Goal: Navigation & Orientation: Find specific page/section

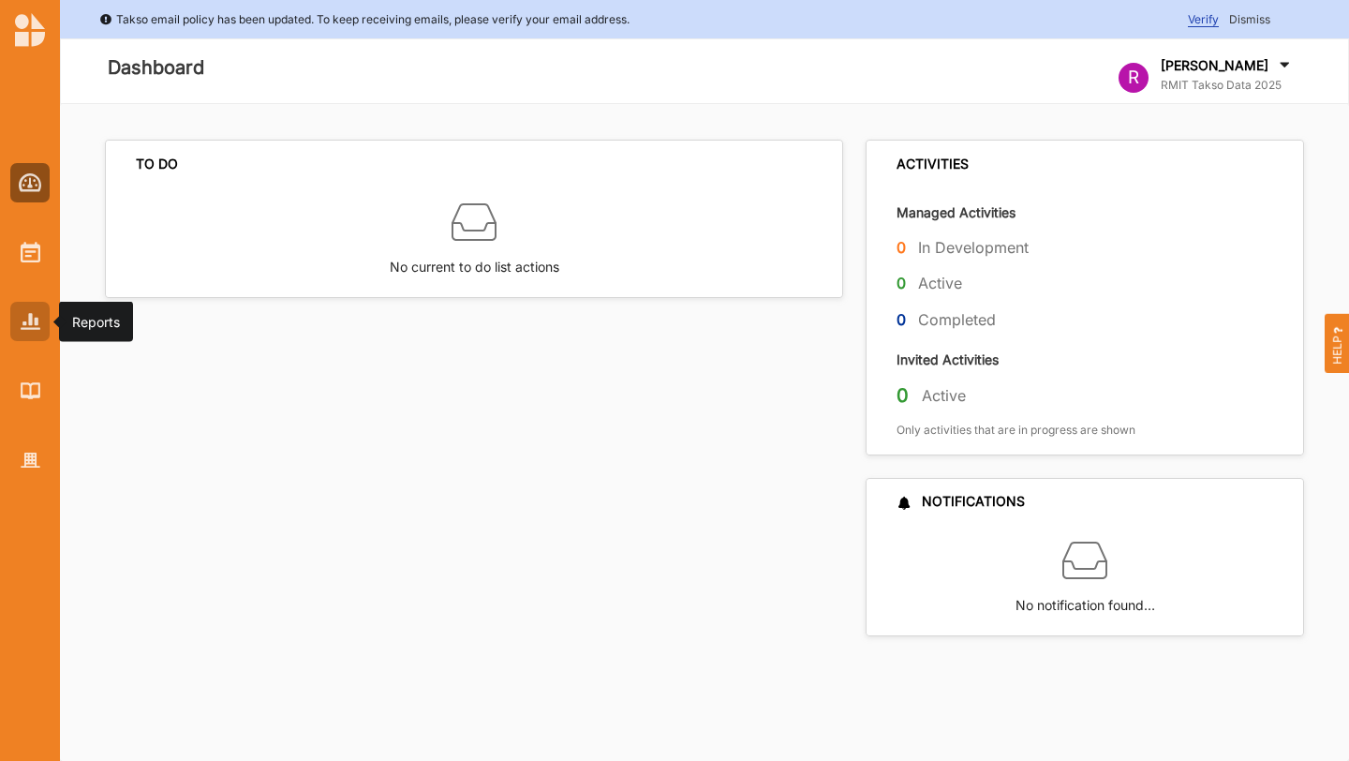
click at [26, 313] on img at bounding box center [31, 321] width 20 height 16
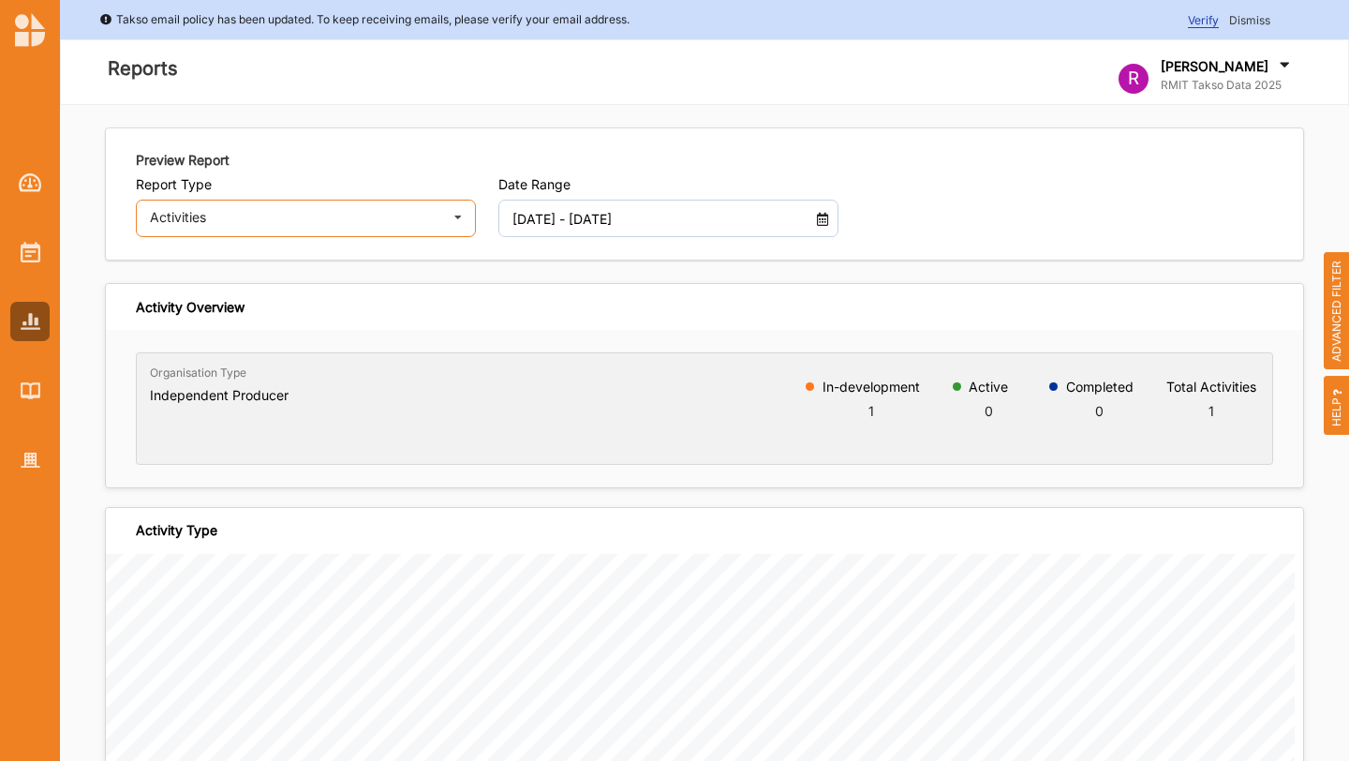
click at [381, 213] on div "Activities" at bounding box center [295, 217] width 291 height 13
click at [1249, 15] on span "Dismiss" at bounding box center [1249, 20] width 41 height 14
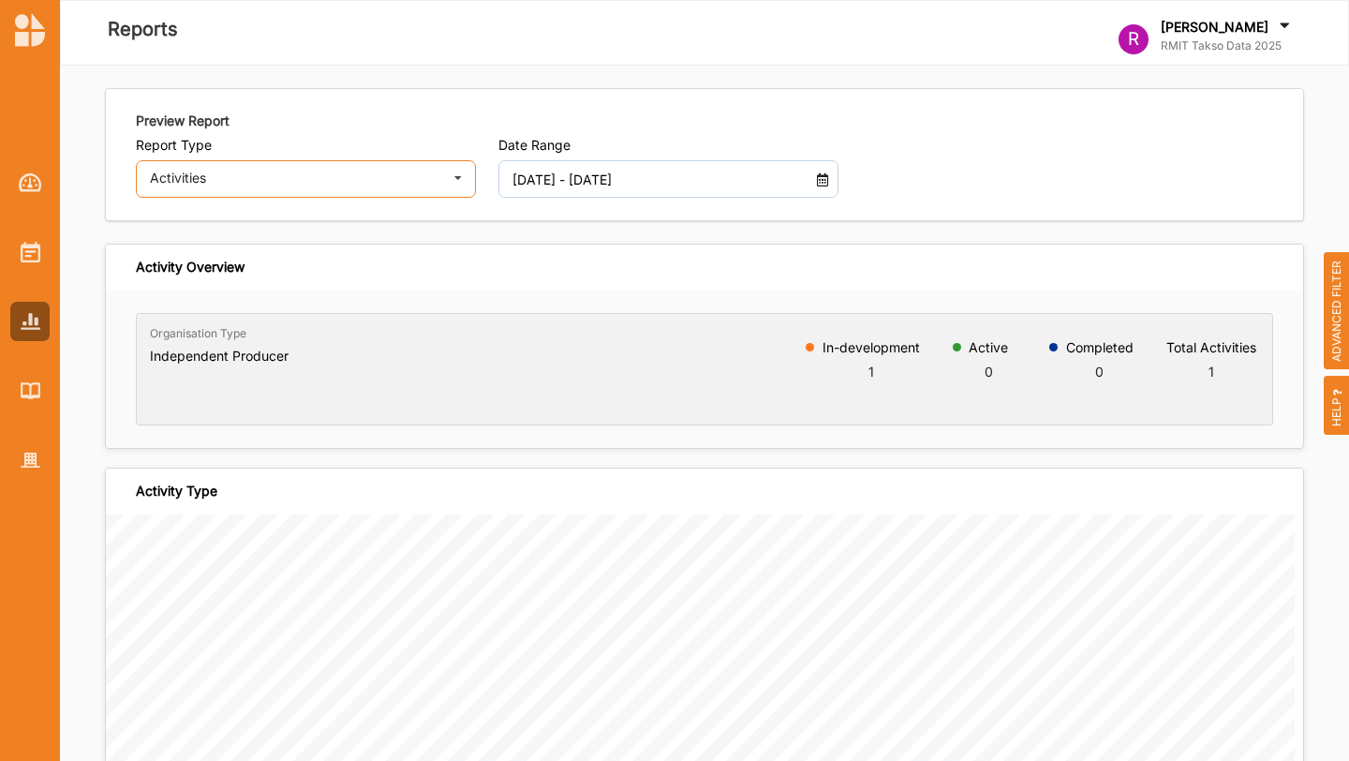
click at [420, 176] on div "Activities" at bounding box center [295, 177] width 291 height 13
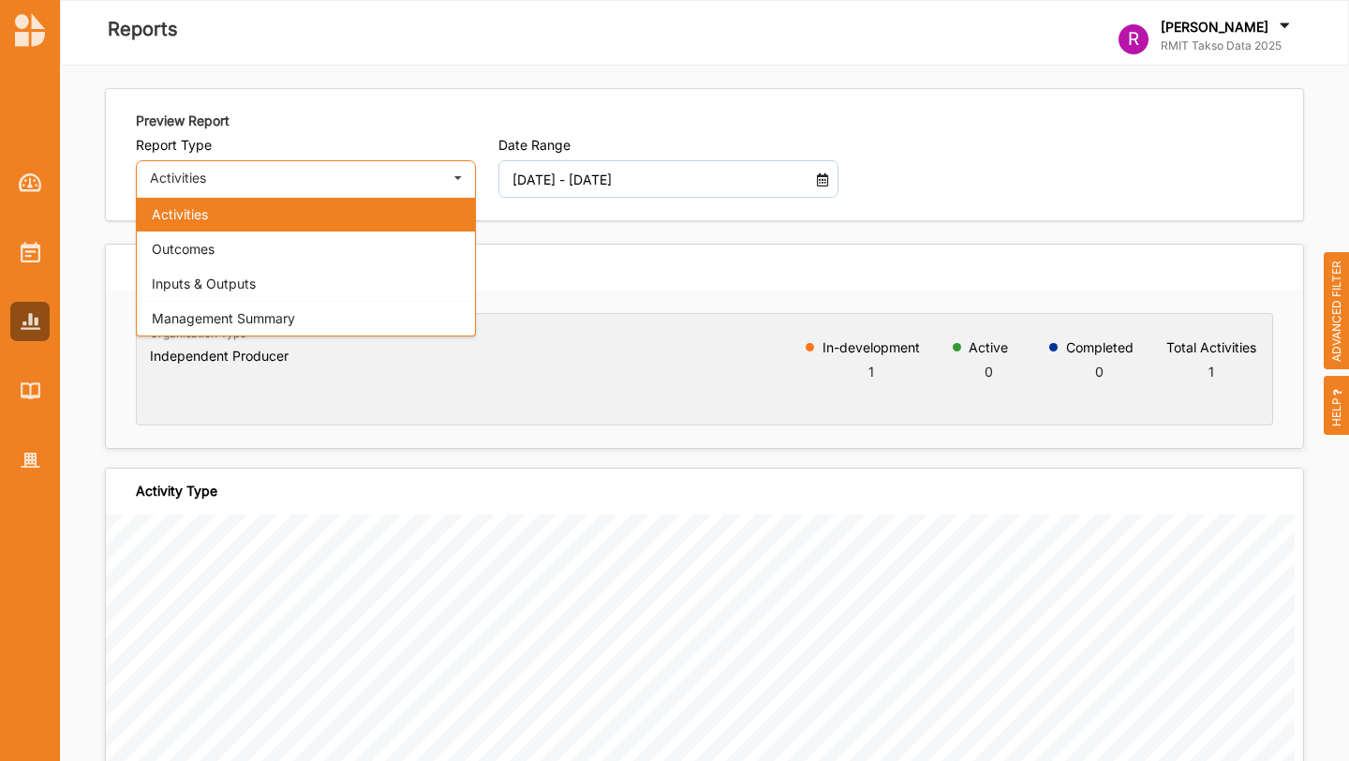
click at [409, 180] on div "Activities" at bounding box center [295, 177] width 291 height 13
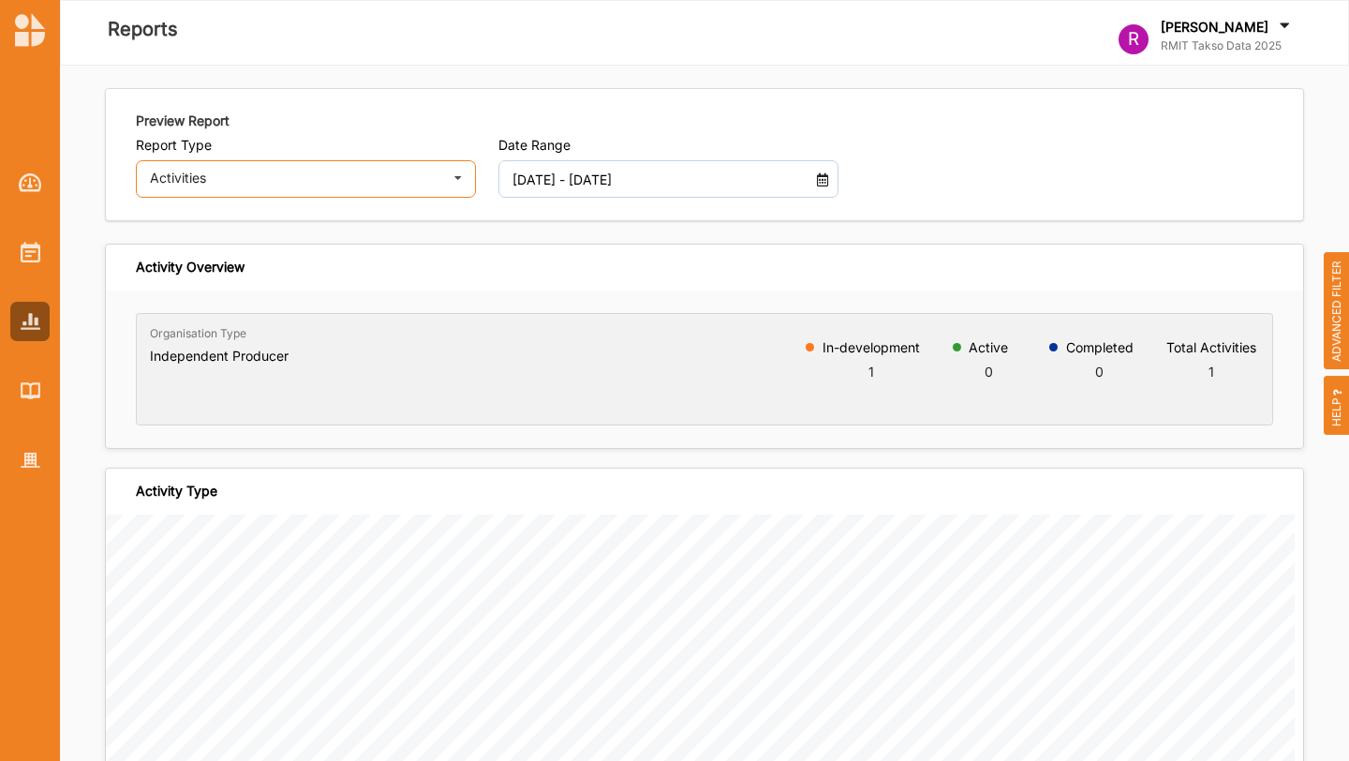
click at [466, 178] on icon at bounding box center [458, 179] width 28 height 37
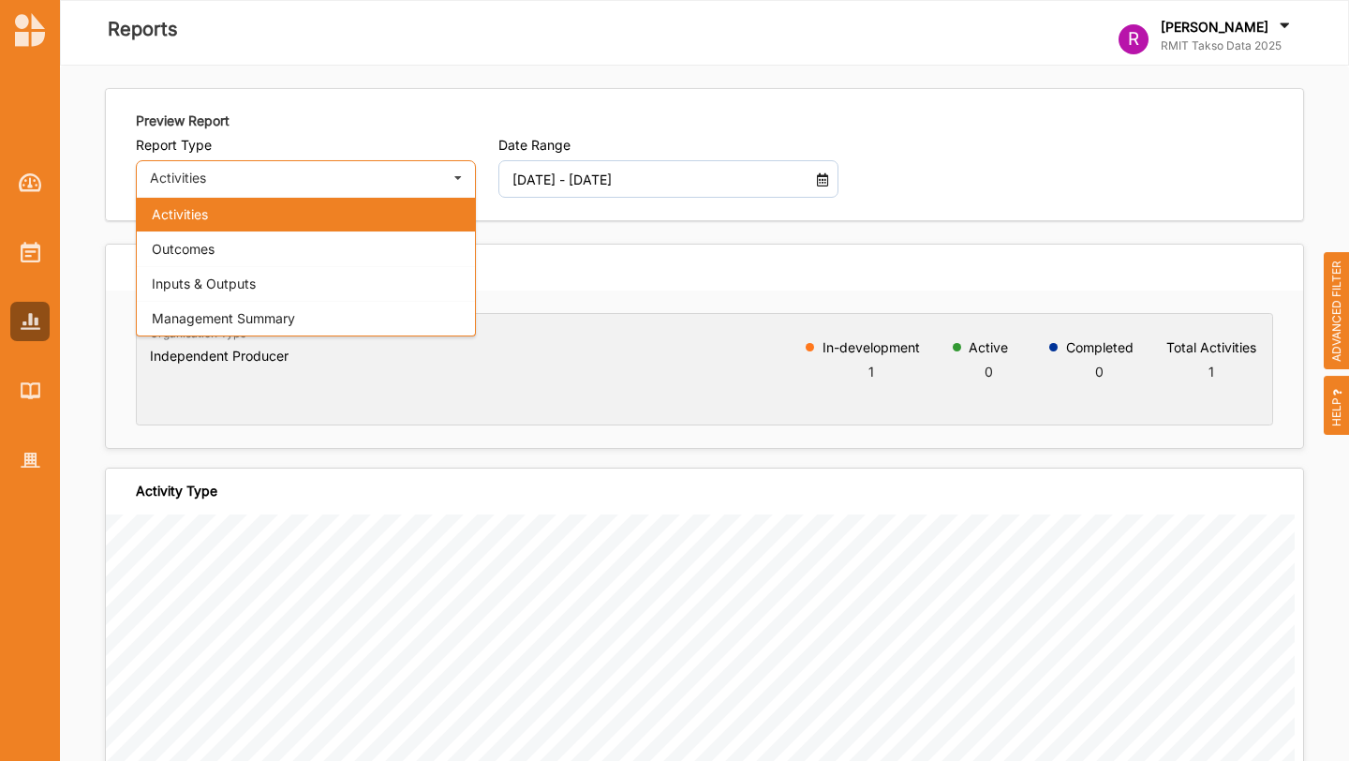
click at [465, 179] on icon at bounding box center [458, 179] width 28 height 37
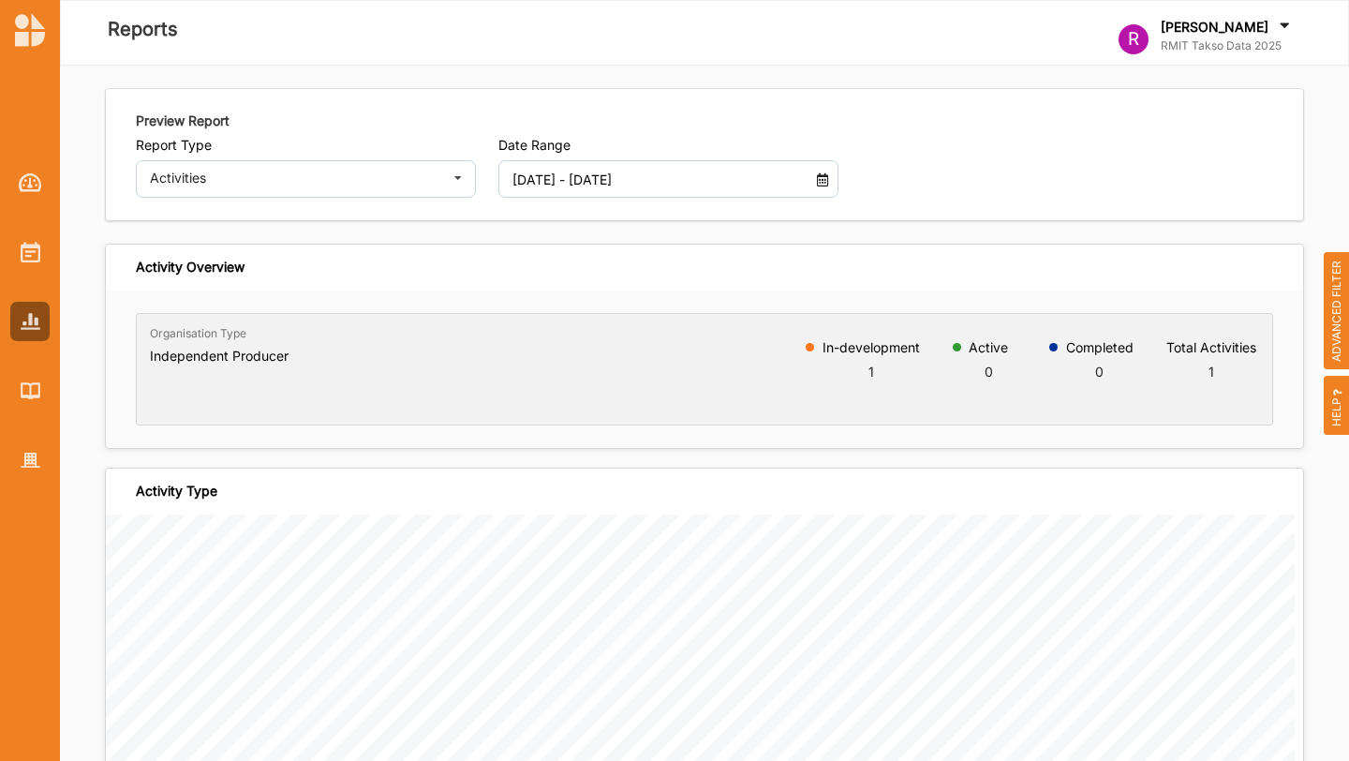
click at [33, 34] on img at bounding box center [30, 30] width 30 height 34
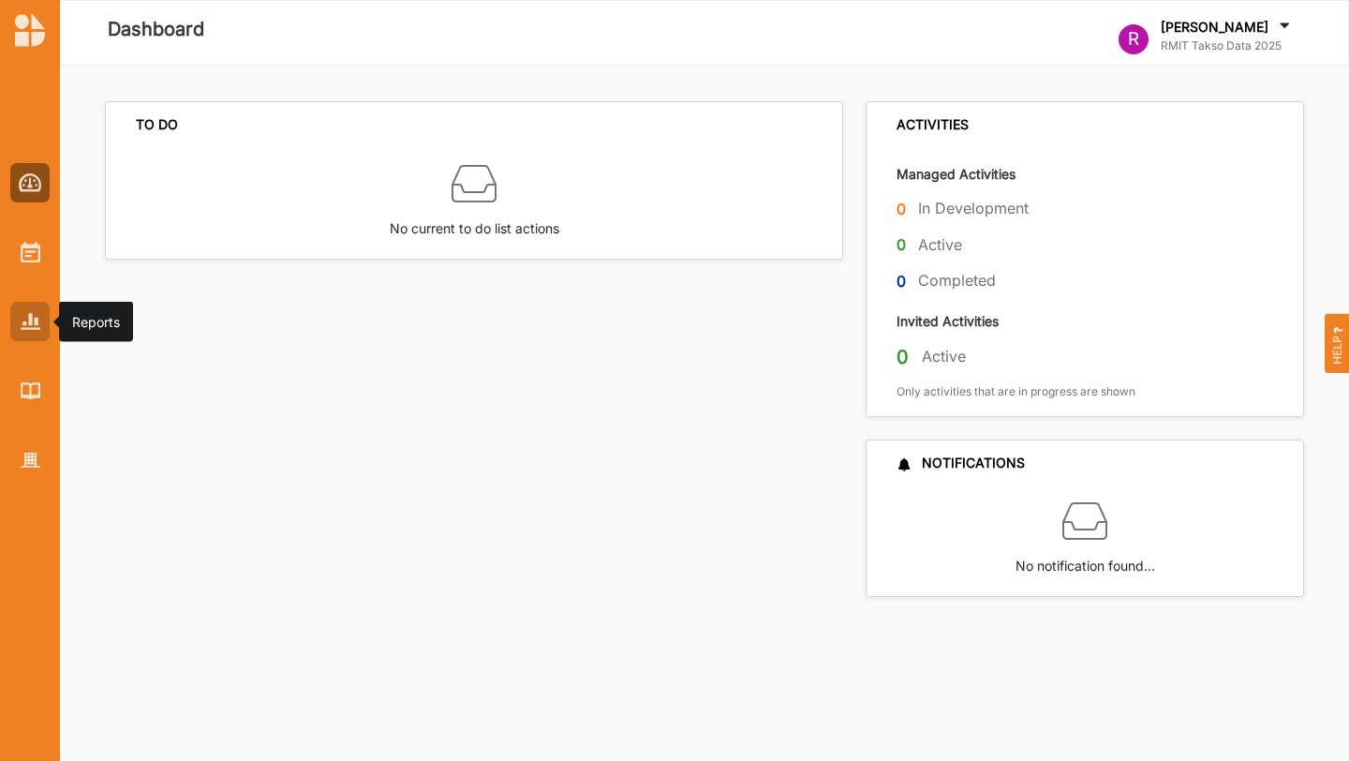
click at [28, 327] on img at bounding box center [31, 321] width 20 height 16
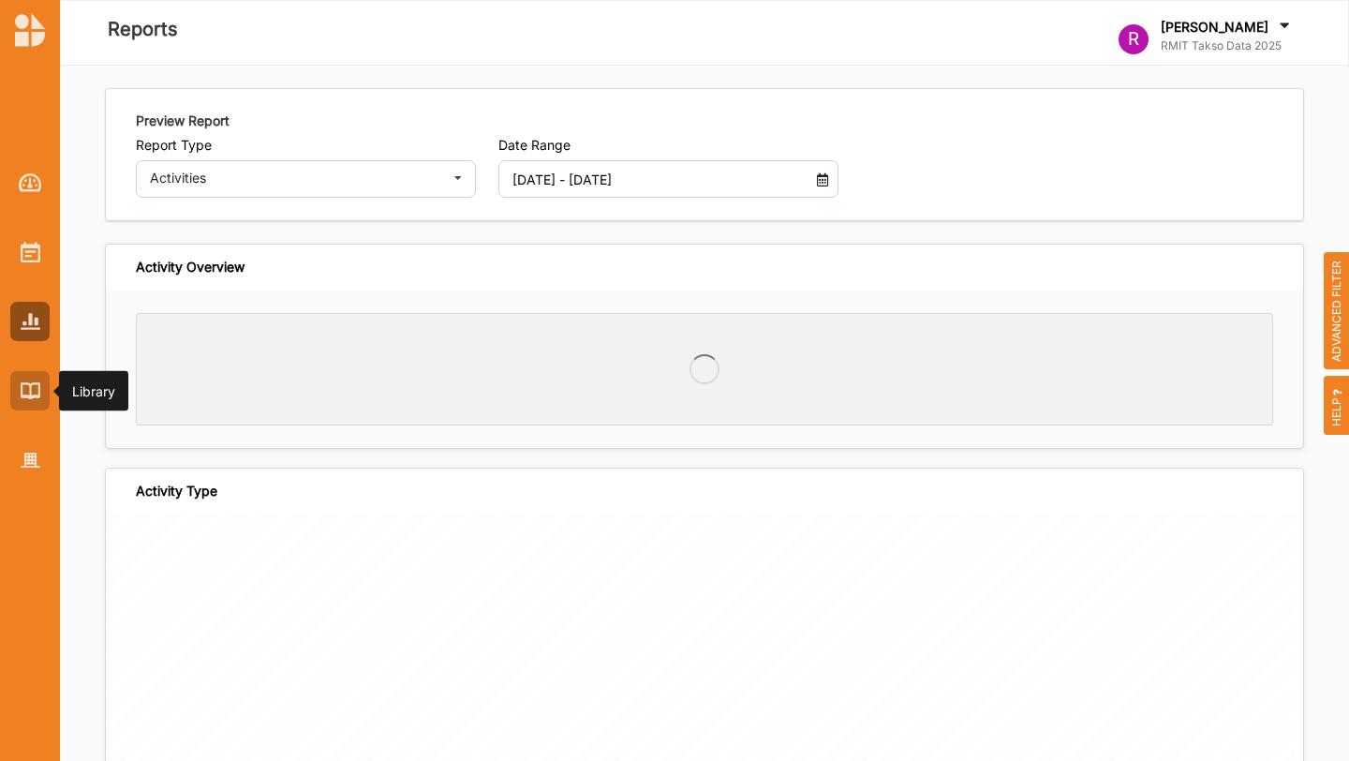
click at [28, 394] on img at bounding box center [31, 390] width 20 height 16
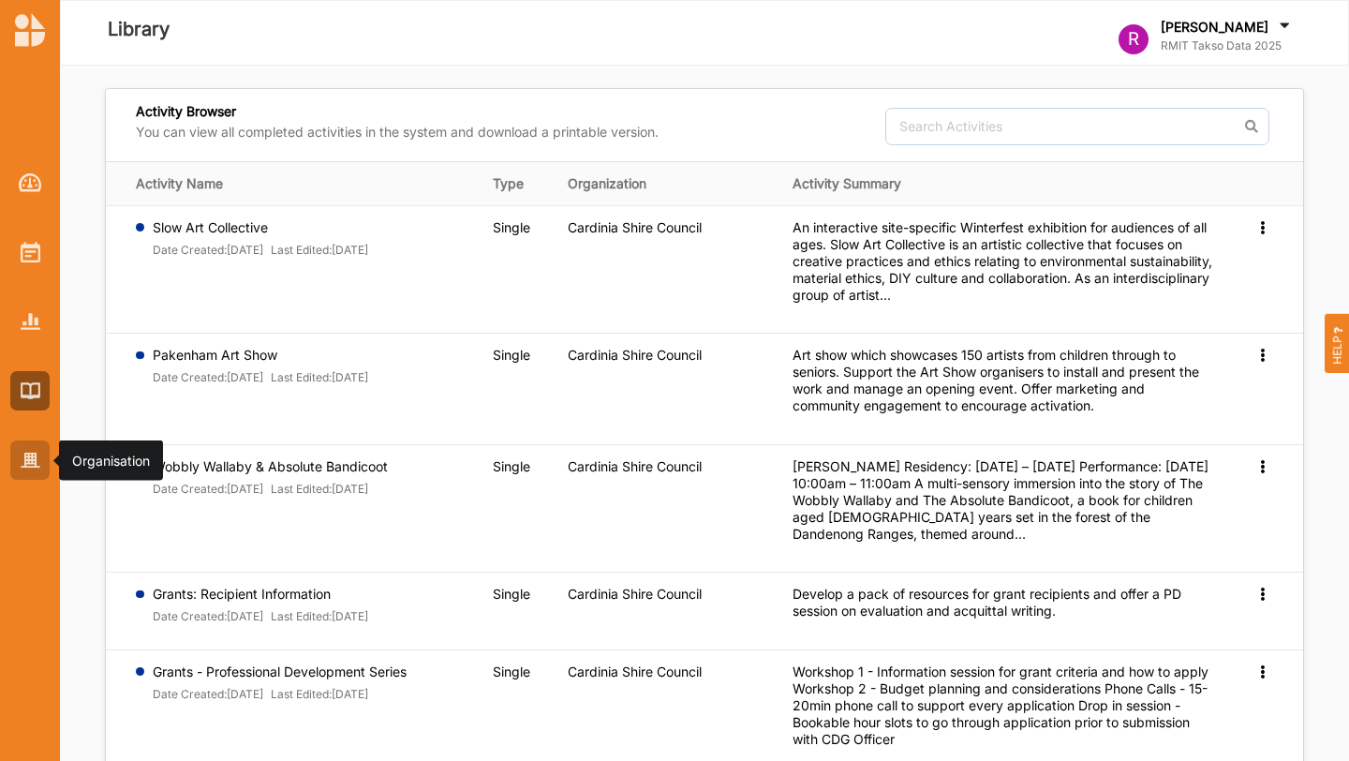
click at [36, 474] on div at bounding box center [29, 459] width 39 height 39
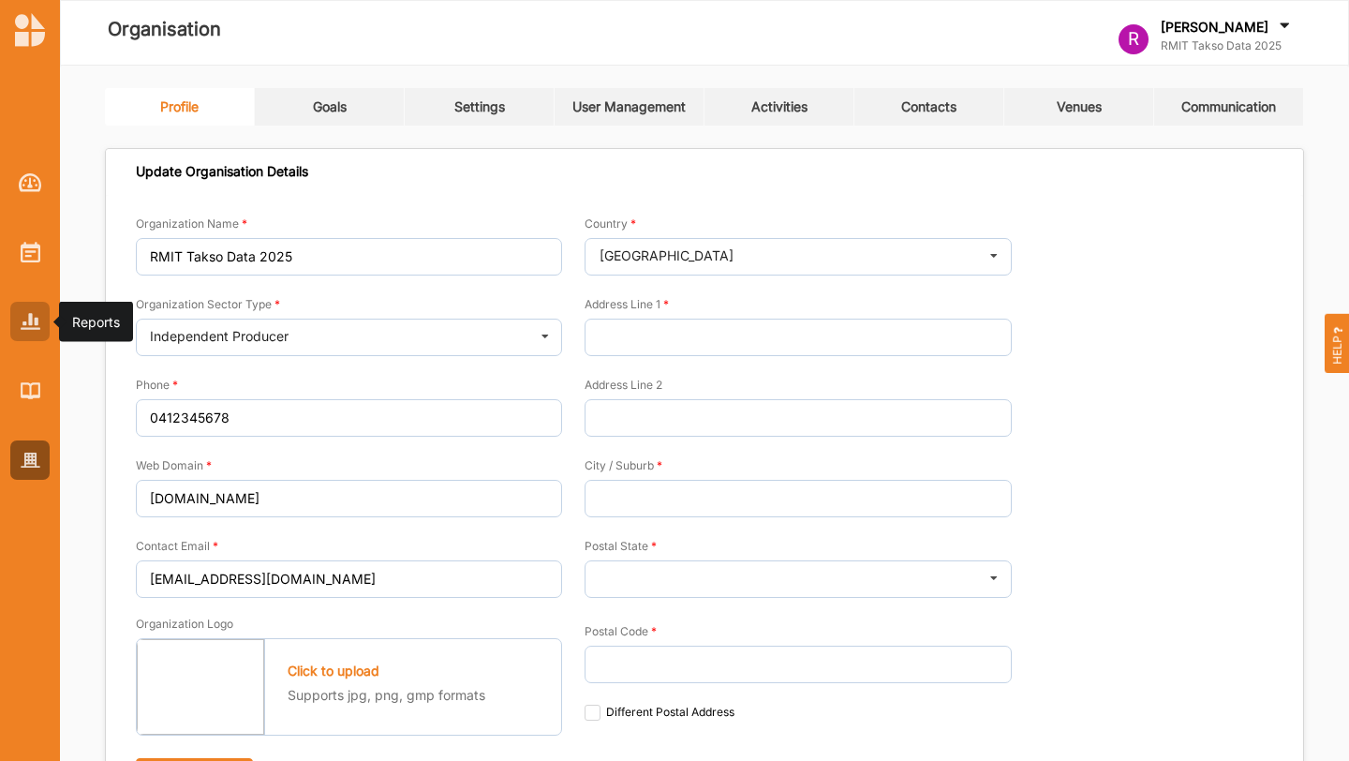
click at [31, 319] on img at bounding box center [31, 321] width 20 height 16
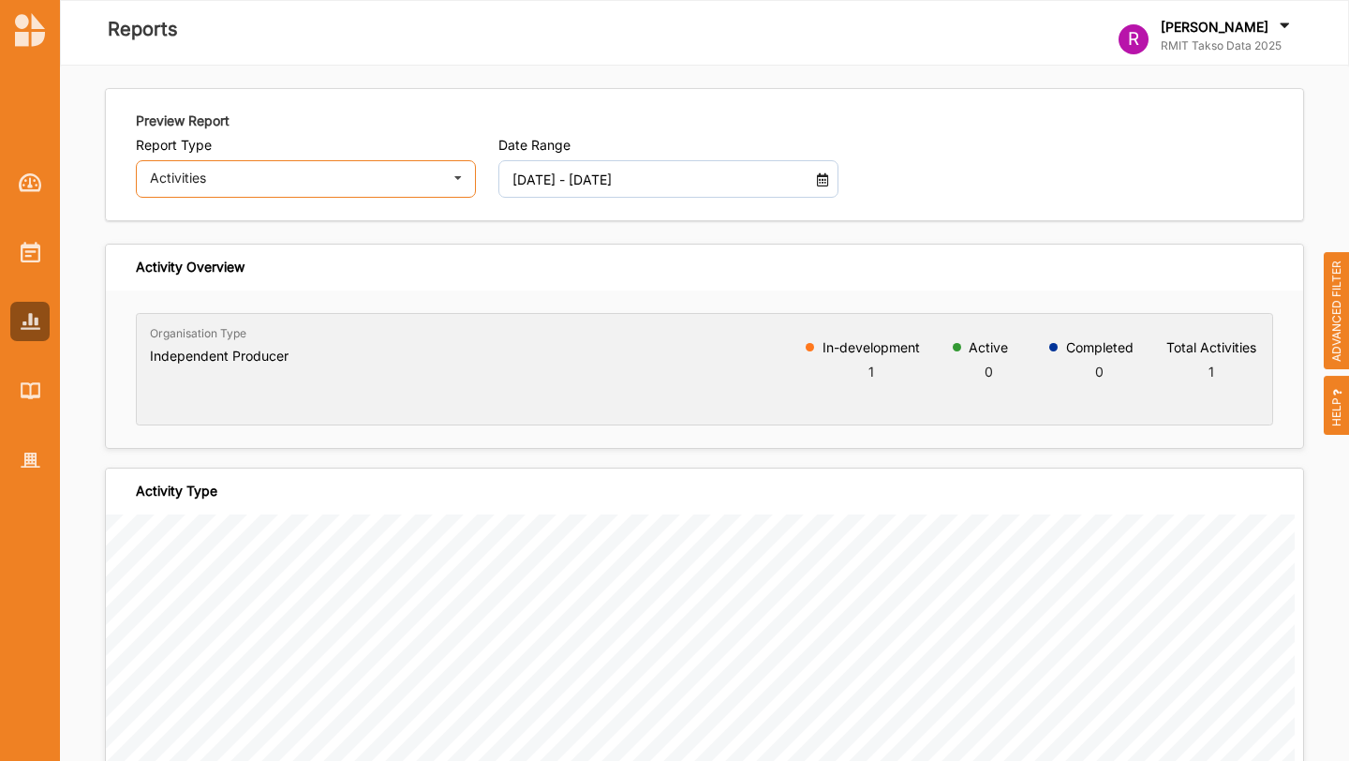
click at [440, 171] on div "Activities Activities Outcomes Inputs & Outputs Management Summary" at bounding box center [306, 178] width 340 height 37
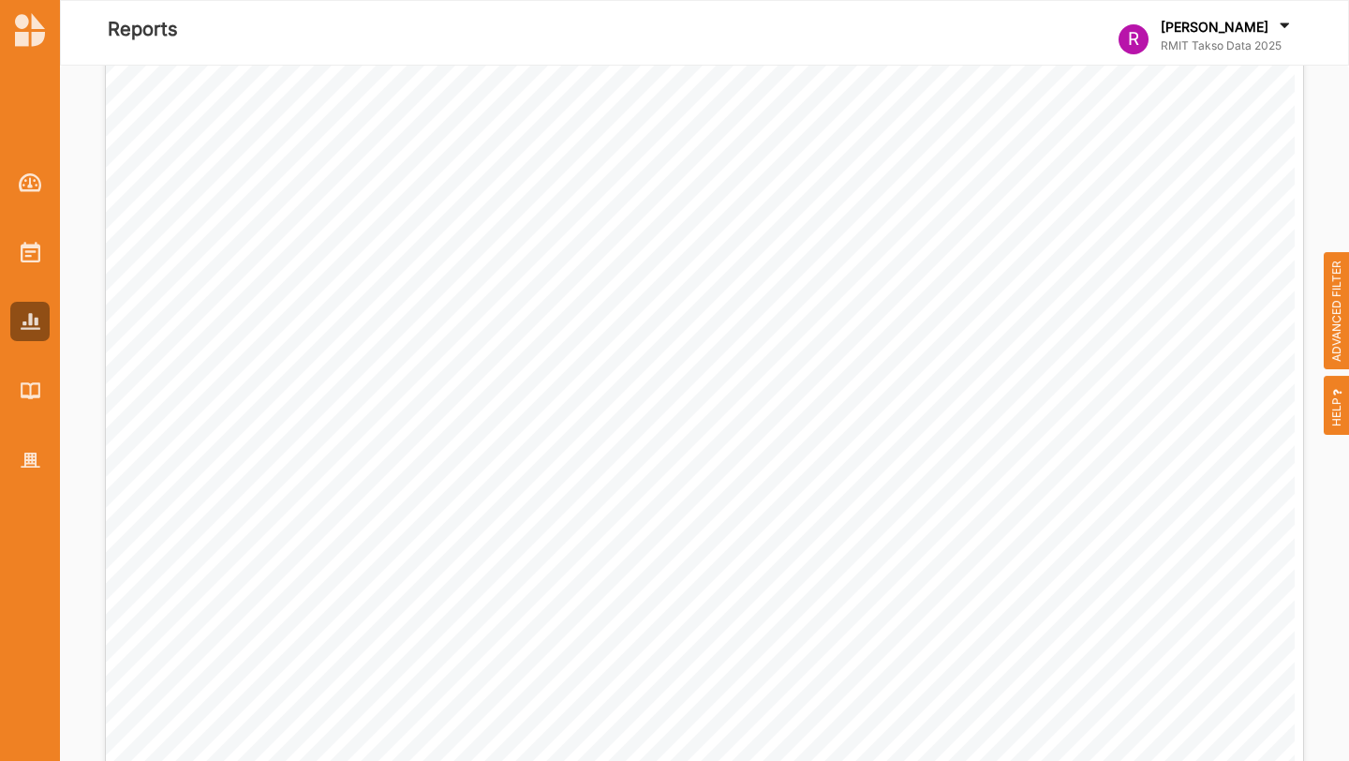
scroll to position [528, 0]
click at [35, 182] on img at bounding box center [30, 182] width 23 height 19
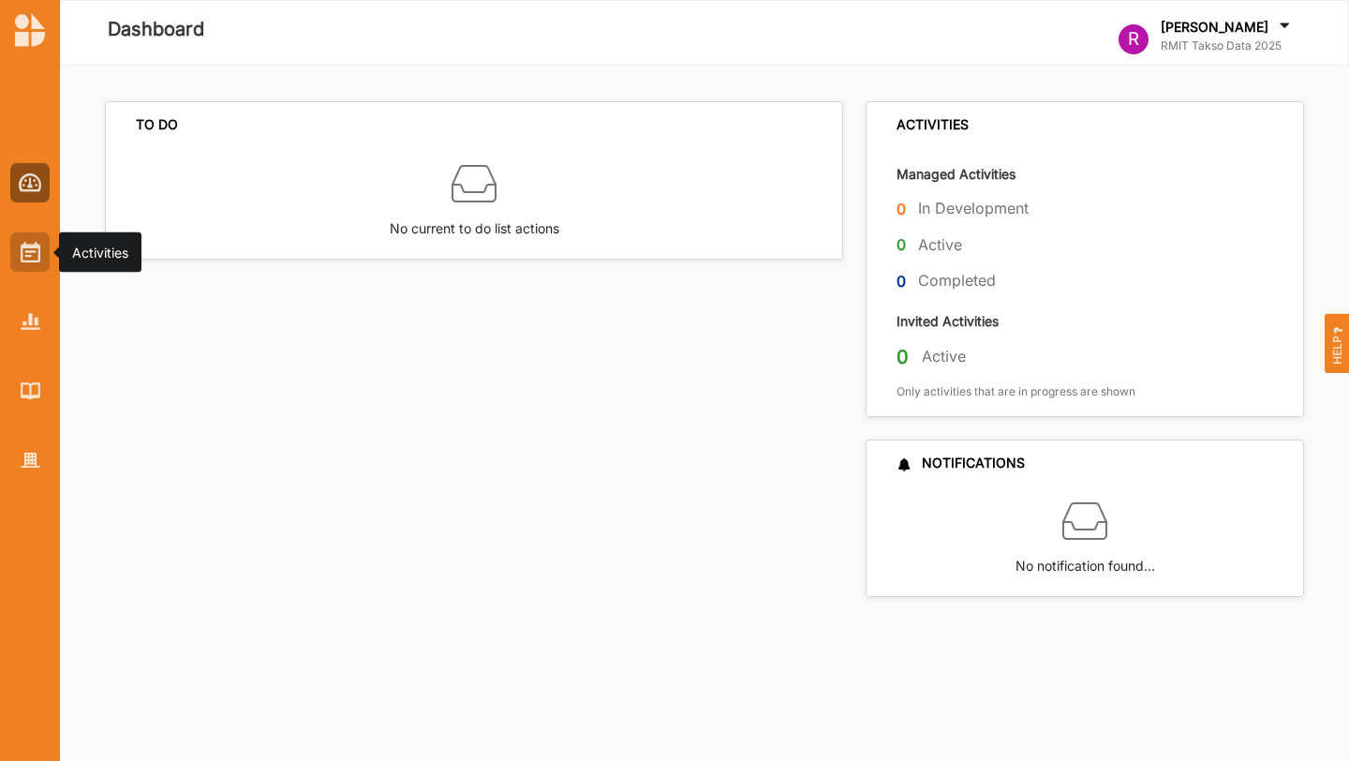
click at [37, 246] on img at bounding box center [31, 252] width 20 height 21
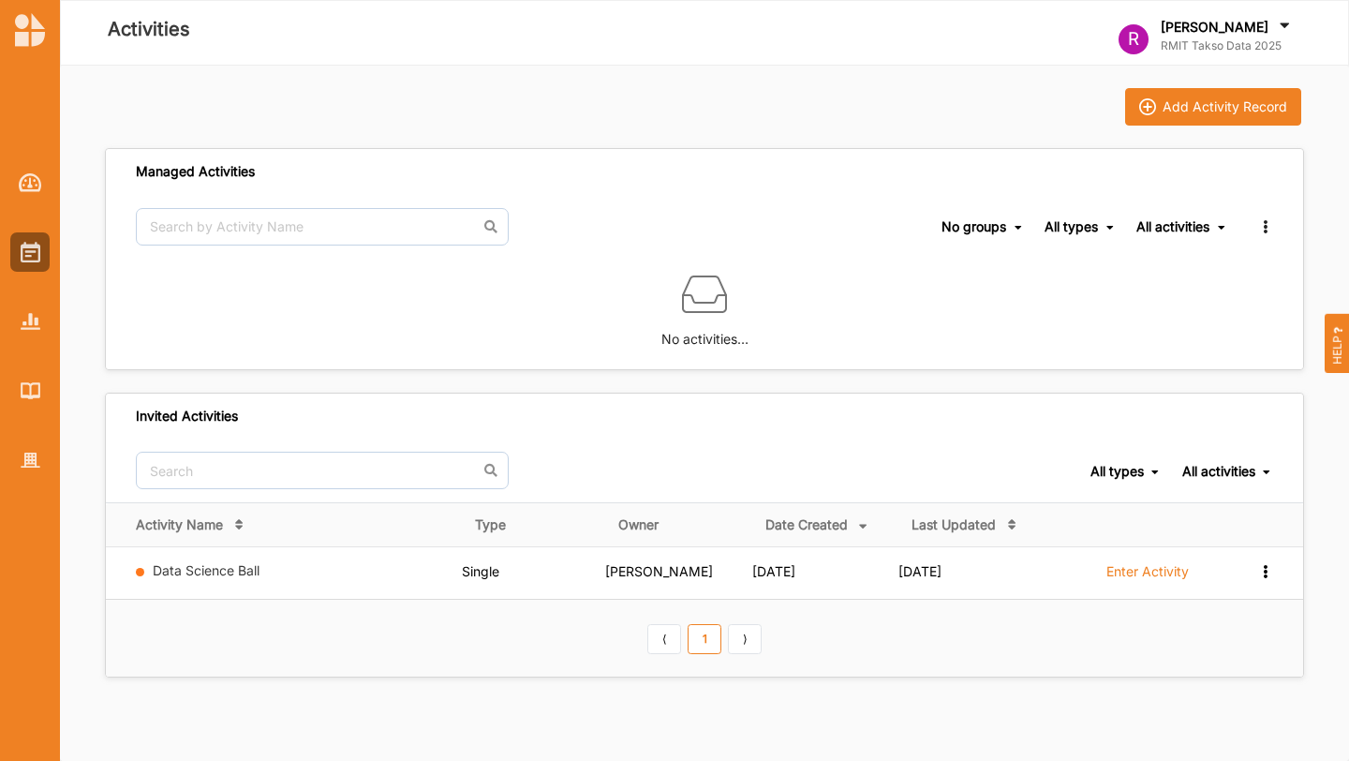
click at [30, 299] on div at bounding box center [30, 306] width 60 height 347
click at [30, 328] on img at bounding box center [31, 321] width 20 height 16
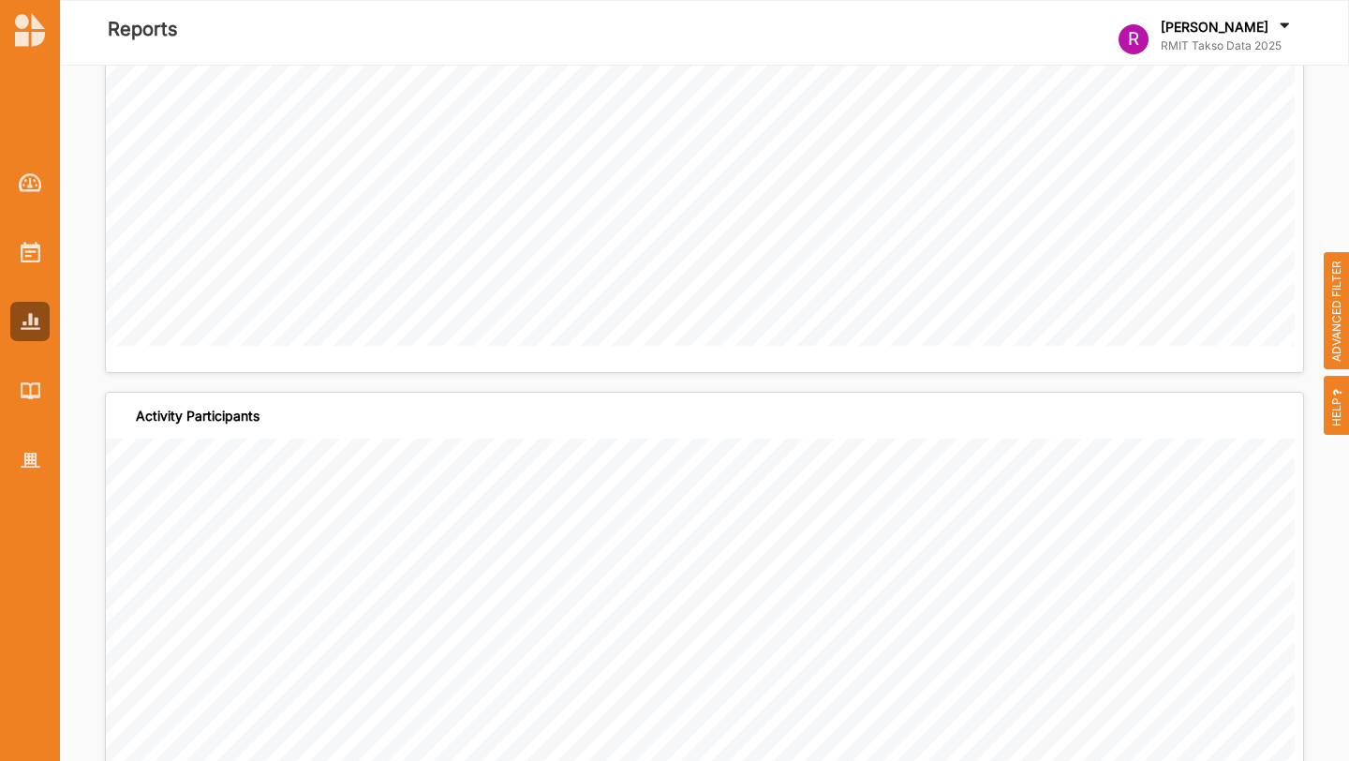
scroll to position [3332, 0]
click at [43, 402] on div at bounding box center [29, 390] width 39 height 39
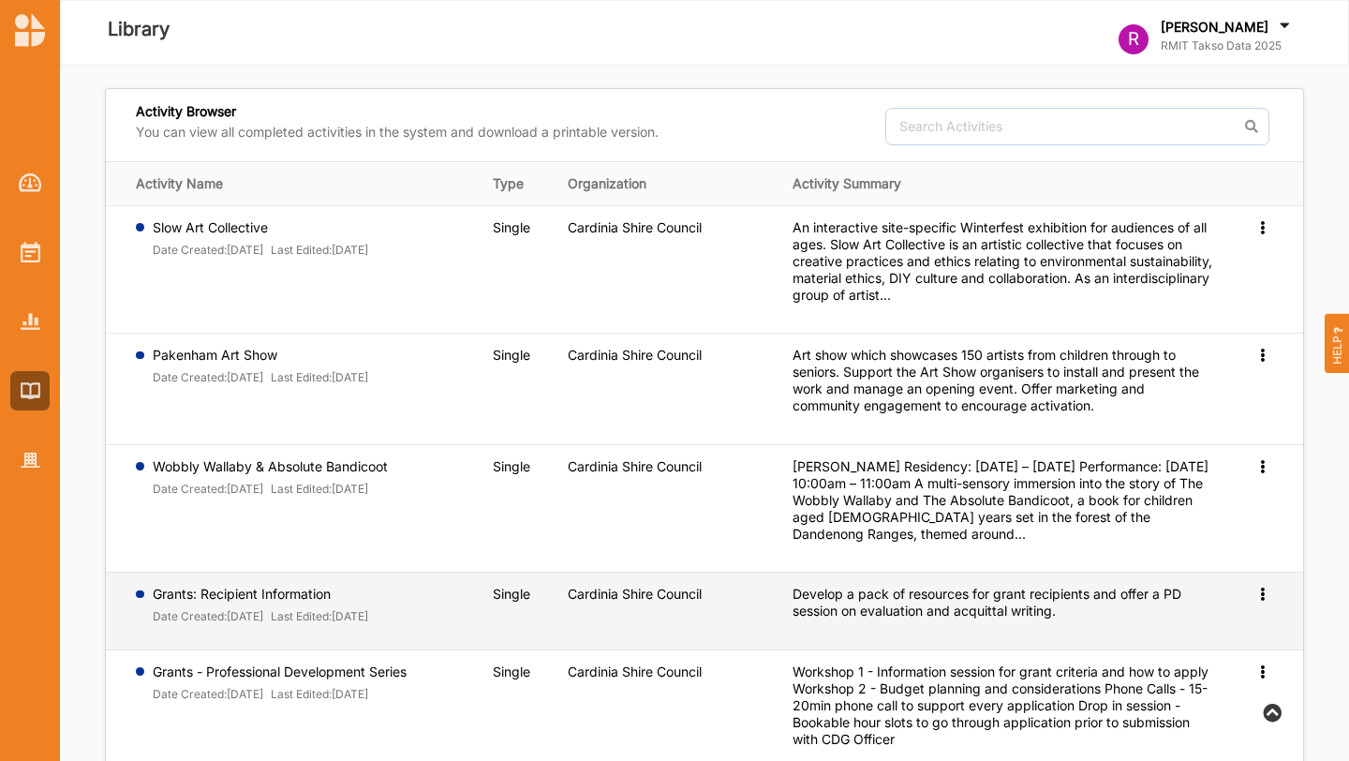
scroll to position [558, 0]
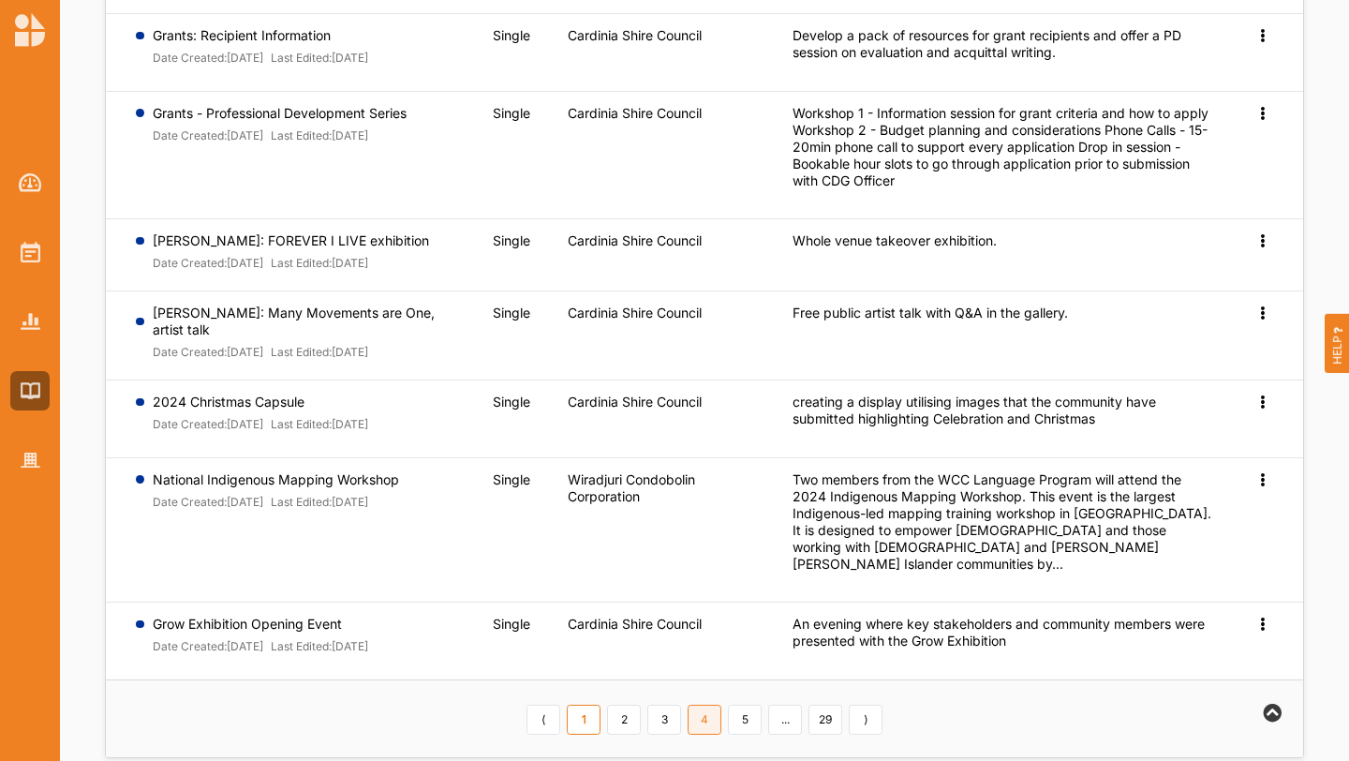
click at [704, 704] on link "4" at bounding box center [705, 719] width 34 height 30
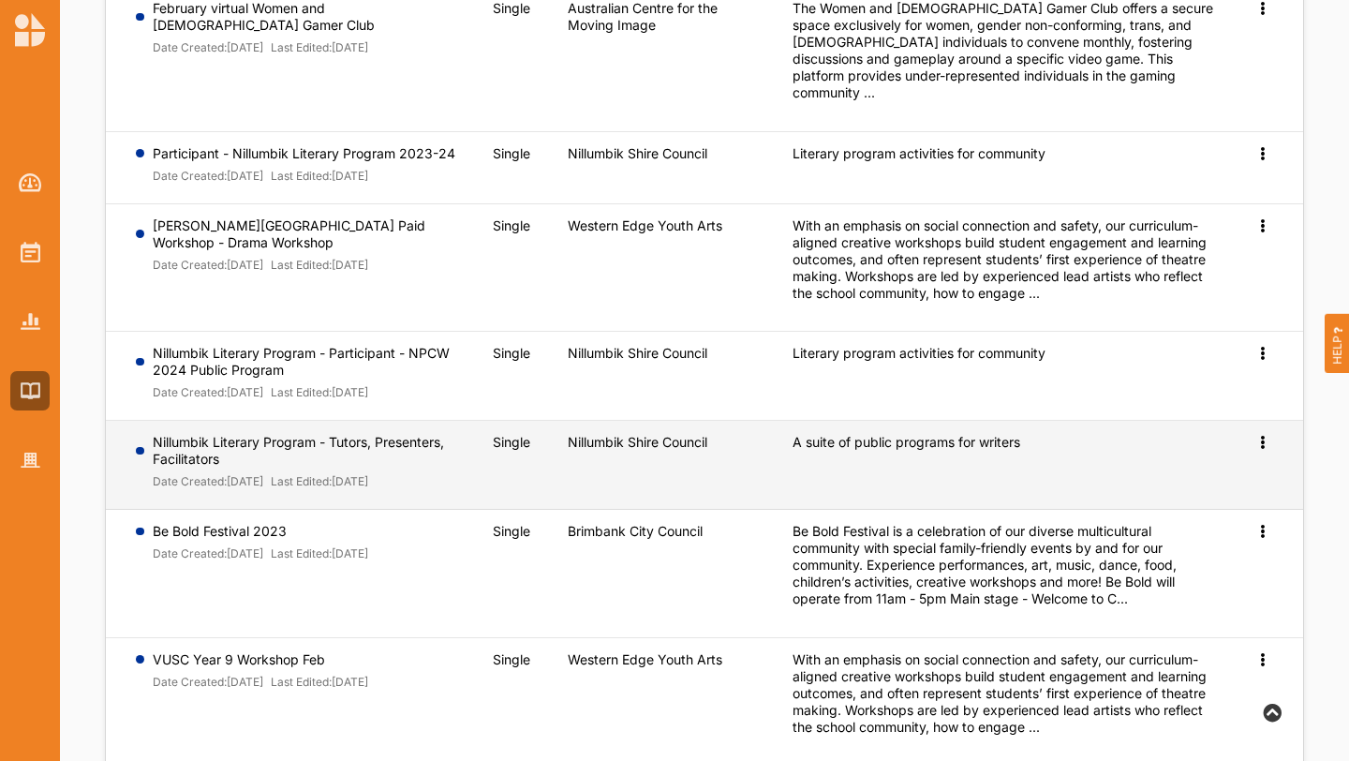
click at [1248, 464] on span "Preview" at bounding box center [1232, 472] width 49 height 16
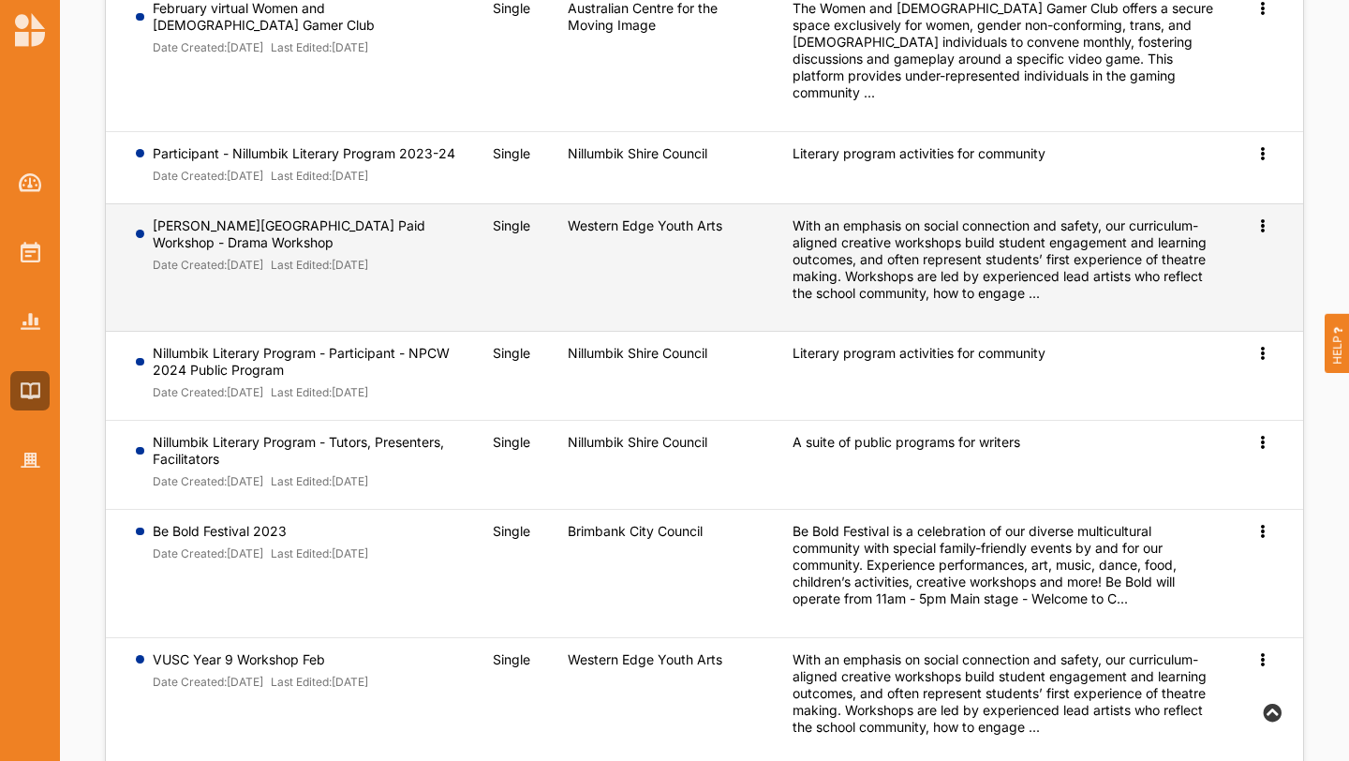
scroll to position [0, 0]
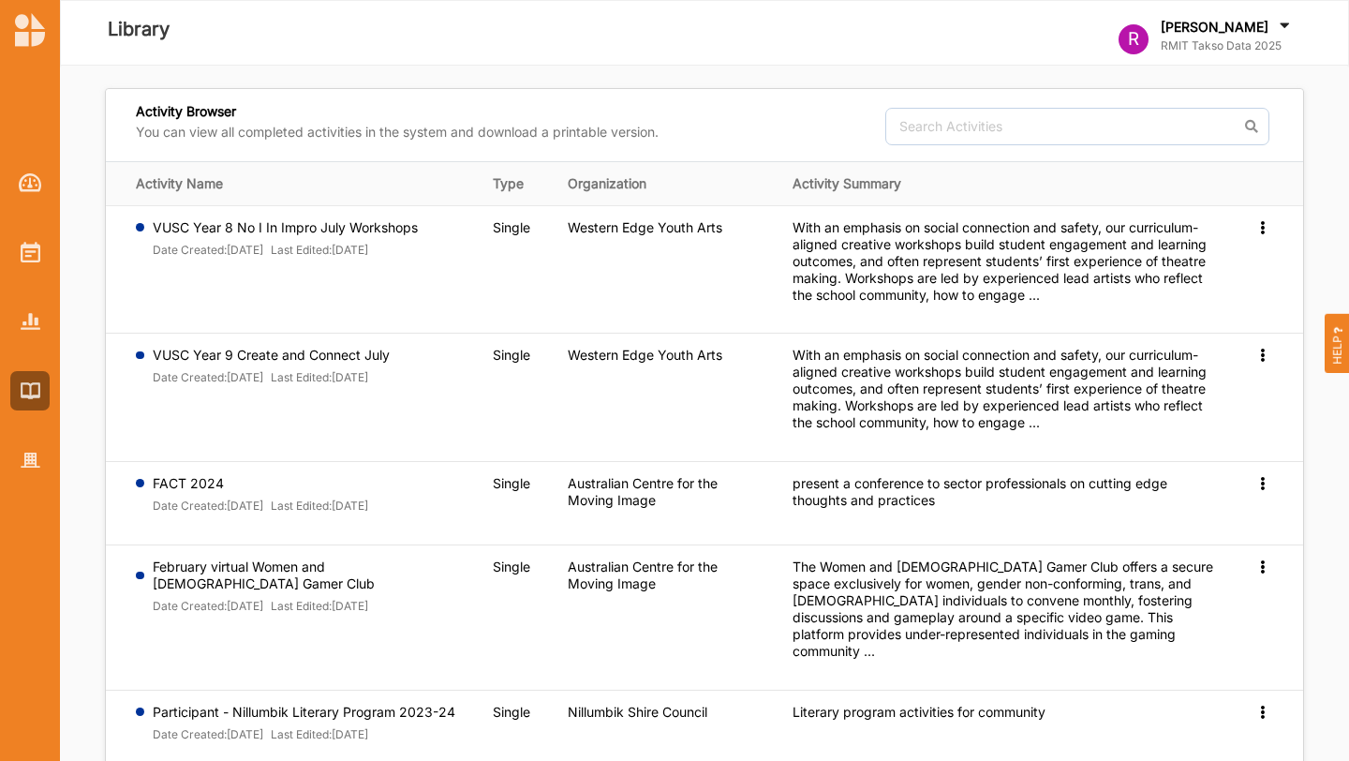
click at [26, 33] on img at bounding box center [30, 30] width 30 height 34
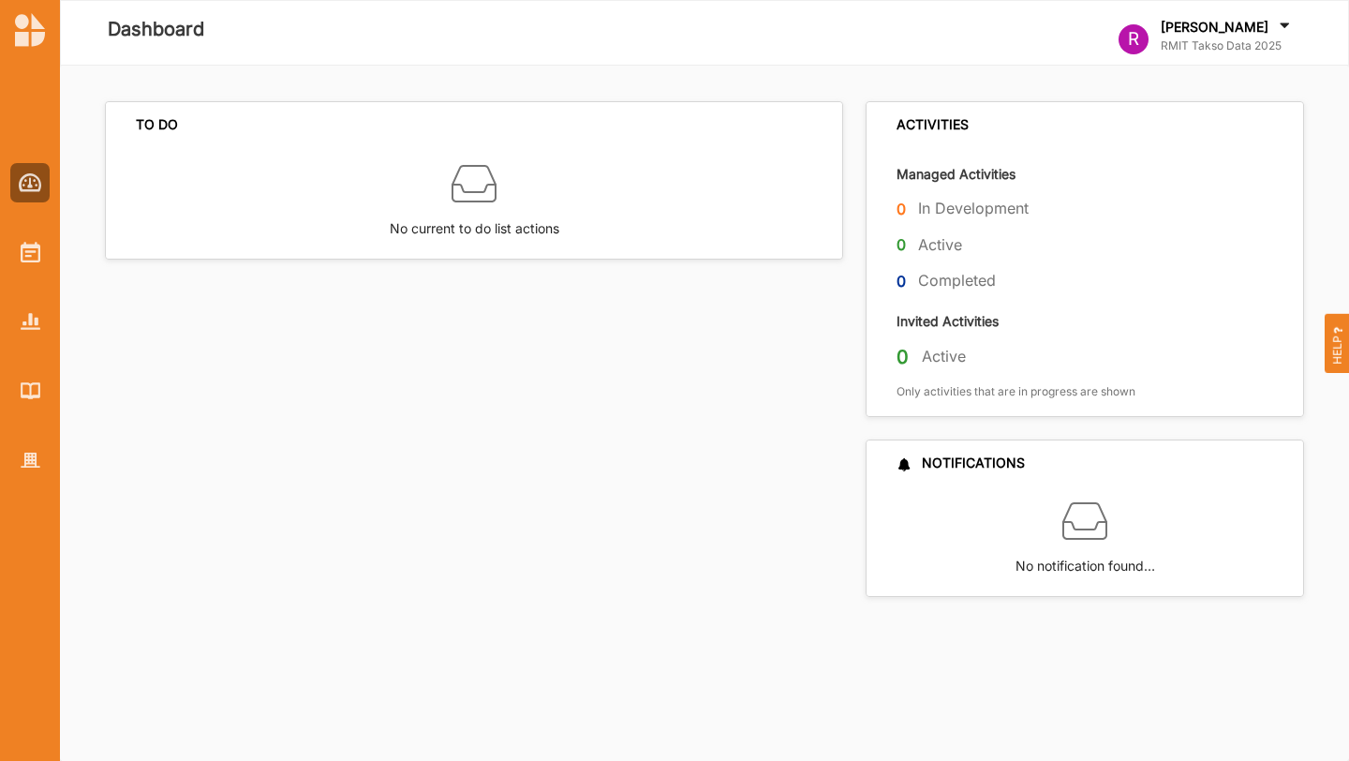
click at [21, 22] on img at bounding box center [30, 30] width 30 height 34
click at [194, 22] on label "Dashboard" at bounding box center [156, 29] width 96 height 31
click at [37, 255] on img at bounding box center [31, 252] width 20 height 21
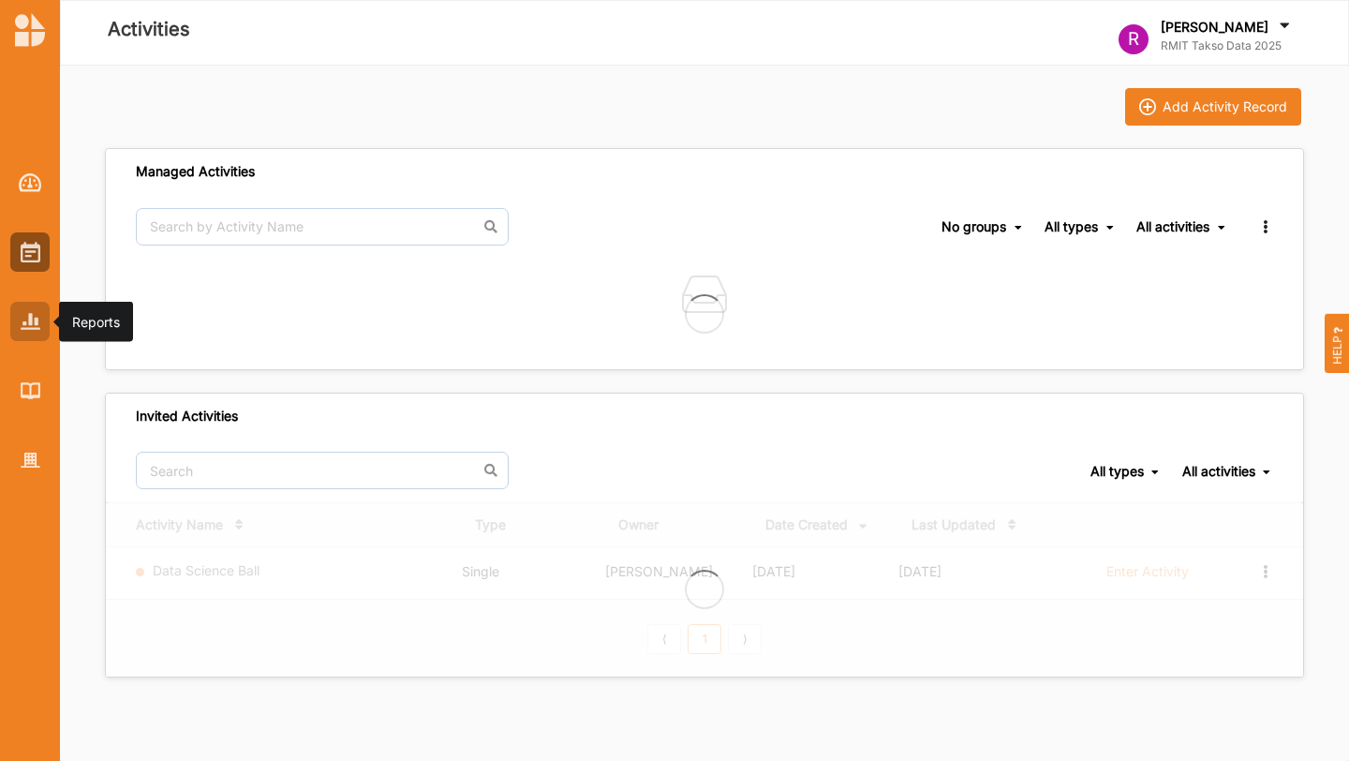
click at [34, 322] on img at bounding box center [31, 321] width 20 height 16
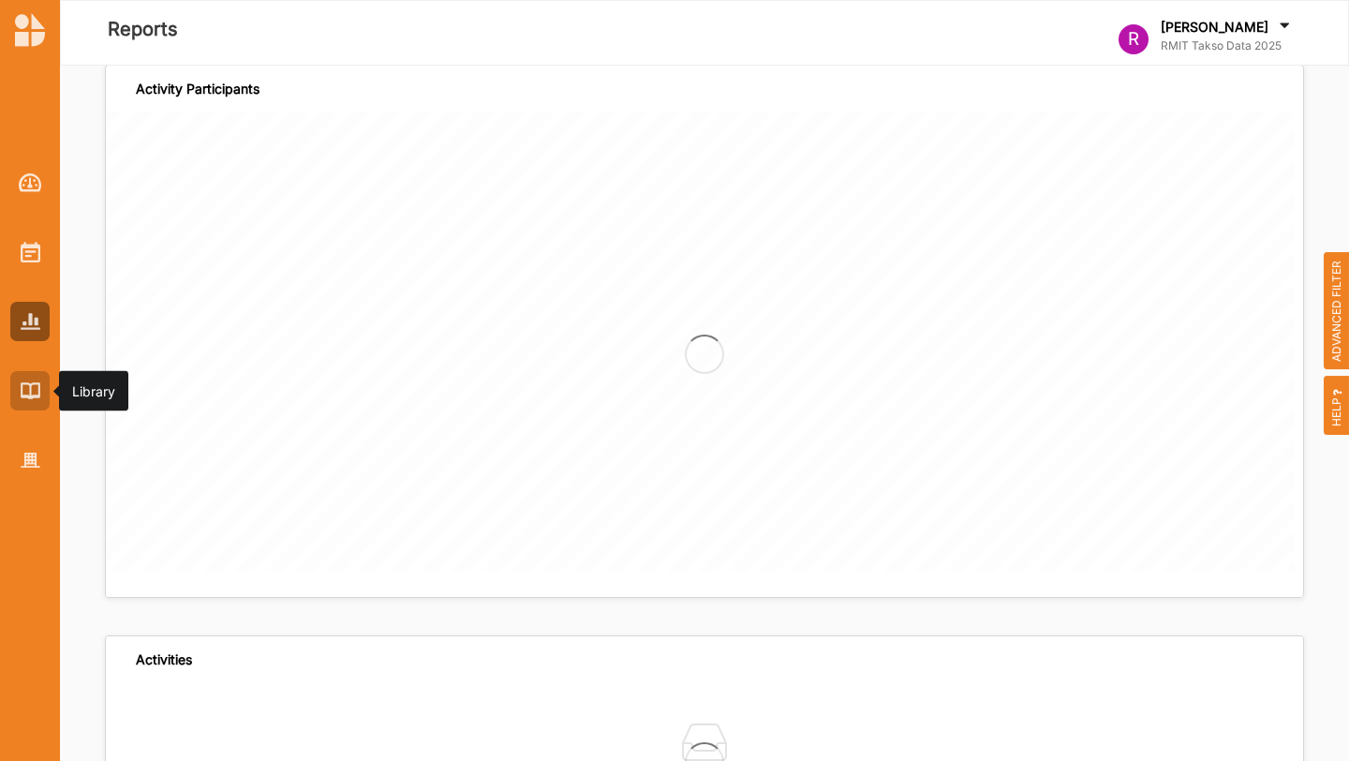
click at [38, 397] on img at bounding box center [31, 390] width 20 height 16
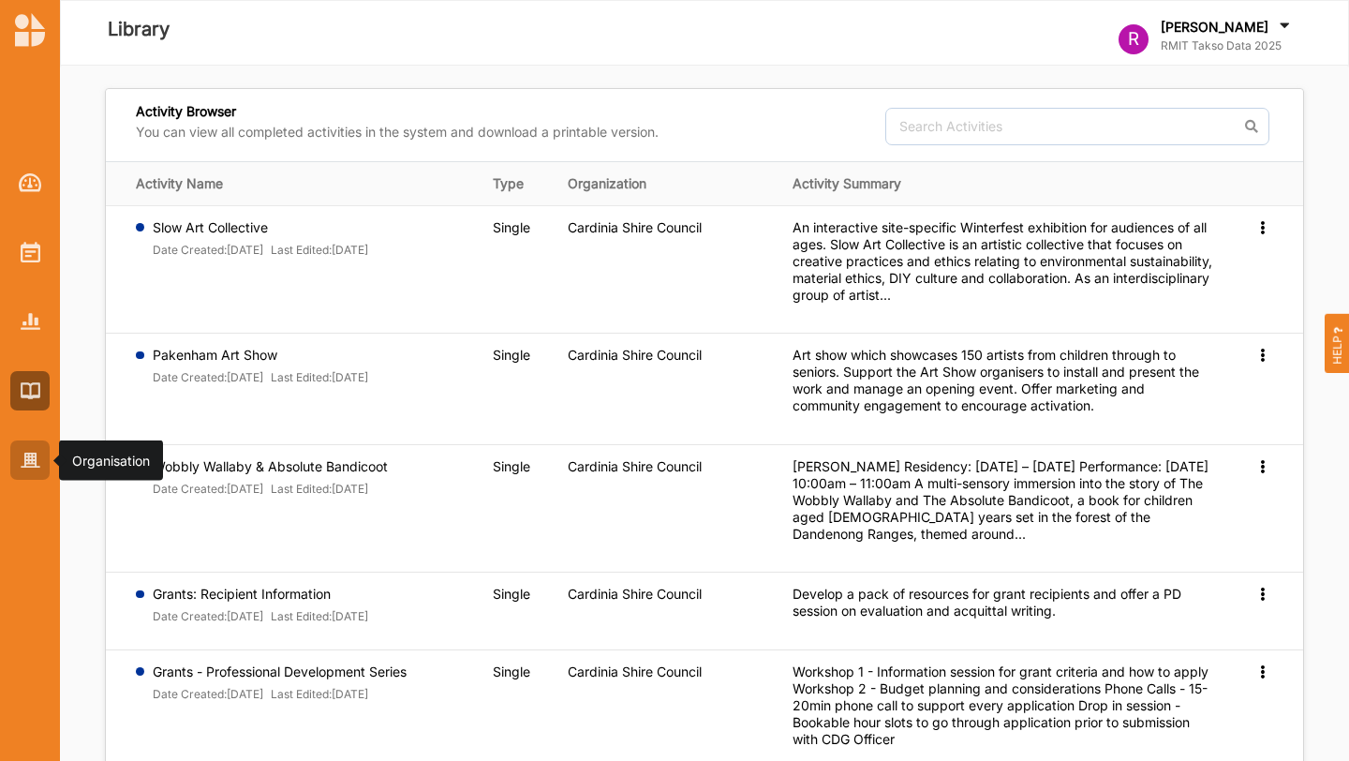
click at [36, 460] on img at bounding box center [31, 460] width 20 height 16
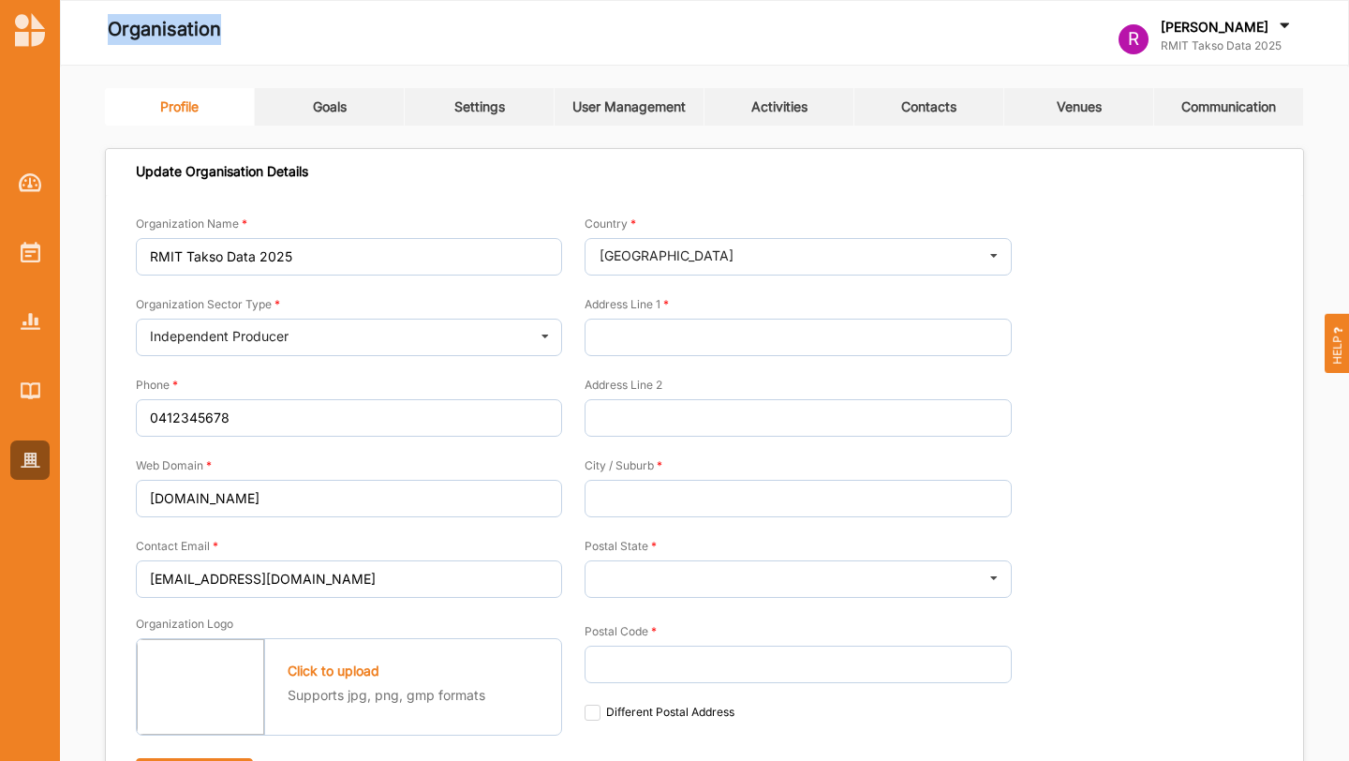
drag, startPoint x: 109, startPoint y: 26, endPoint x: 259, endPoint y: 26, distance: 150.8
click at [259, 26] on div "Organisation" at bounding box center [457, 32] width 768 height 37
click at [277, 114] on link "Goals" at bounding box center [330, 106] width 150 height 37
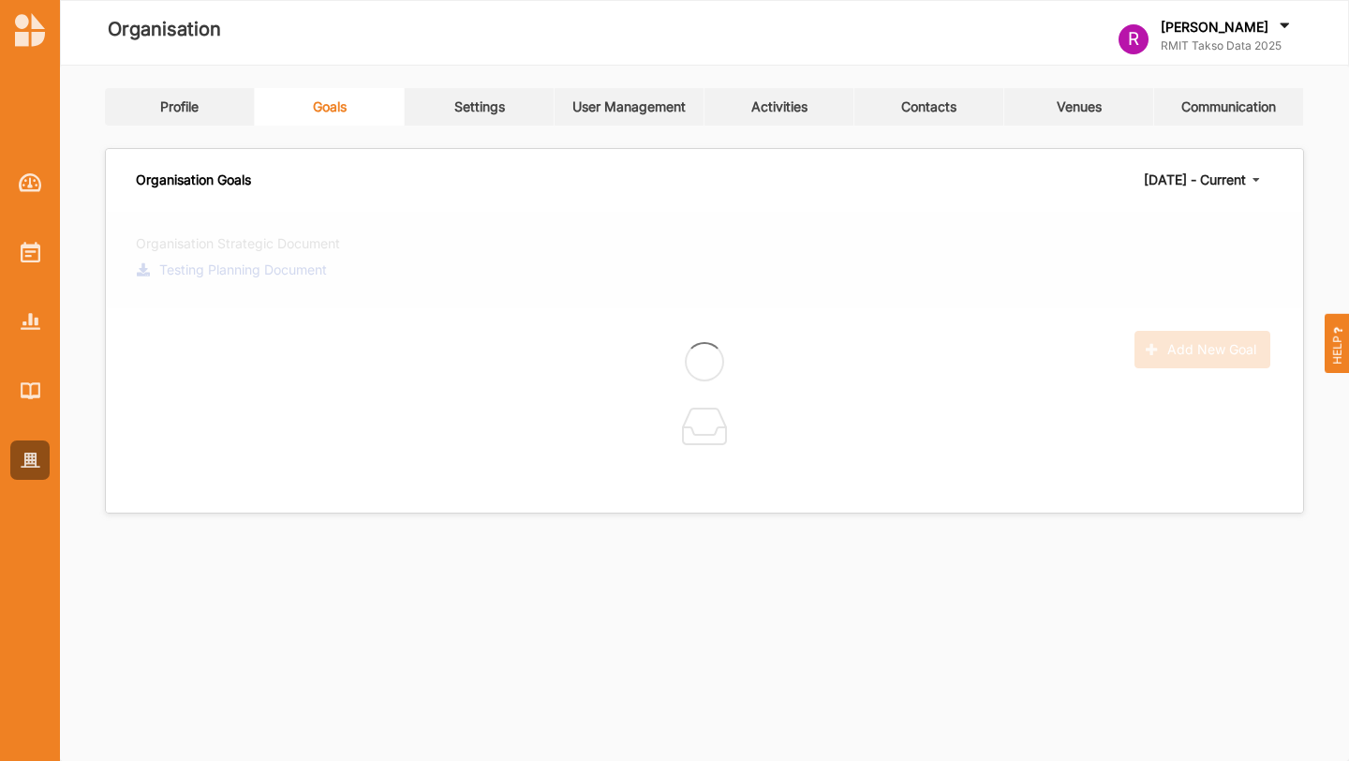
click at [432, 113] on link "Settings" at bounding box center [480, 106] width 150 height 37
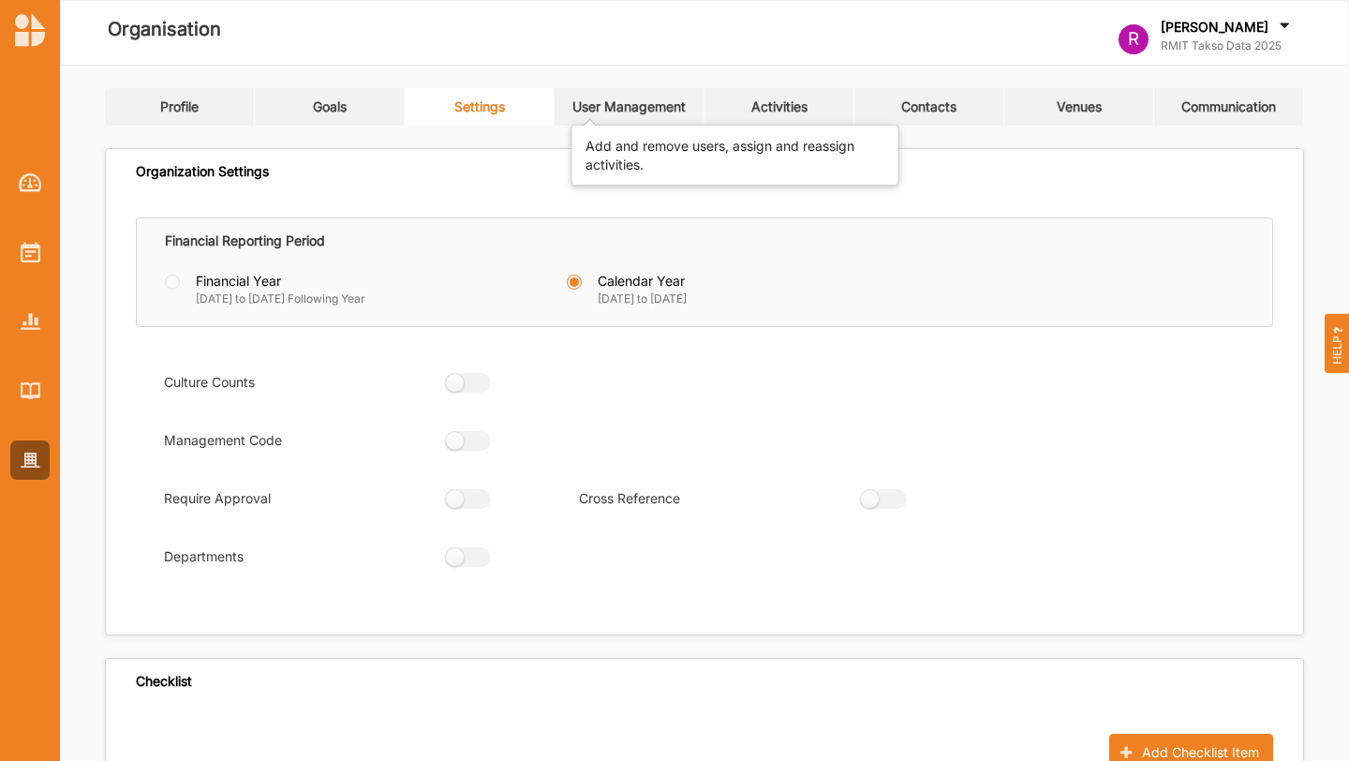
click at [700, 111] on link "User Management" at bounding box center [630, 106] width 150 height 37
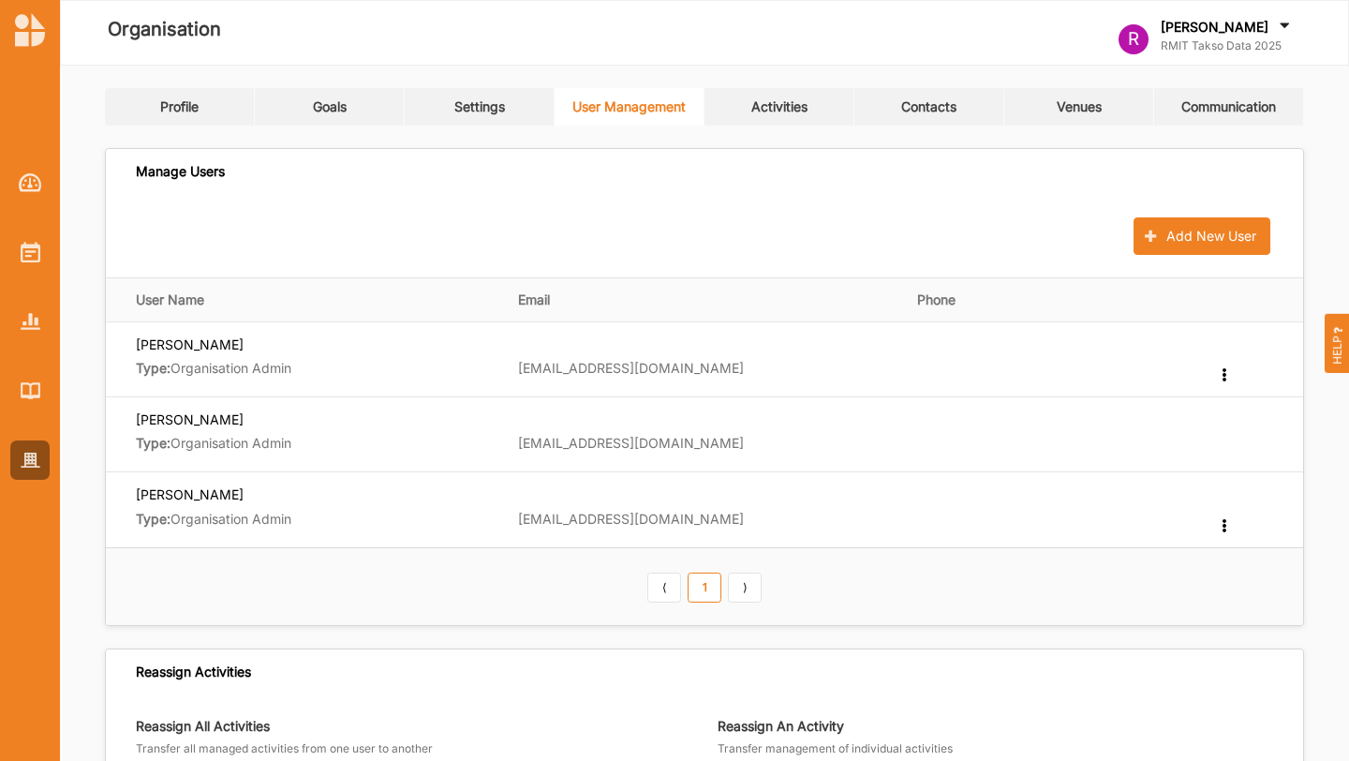
click at [878, 114] on link "Contacts" at bounding box center [929, 106] width 150 height 37
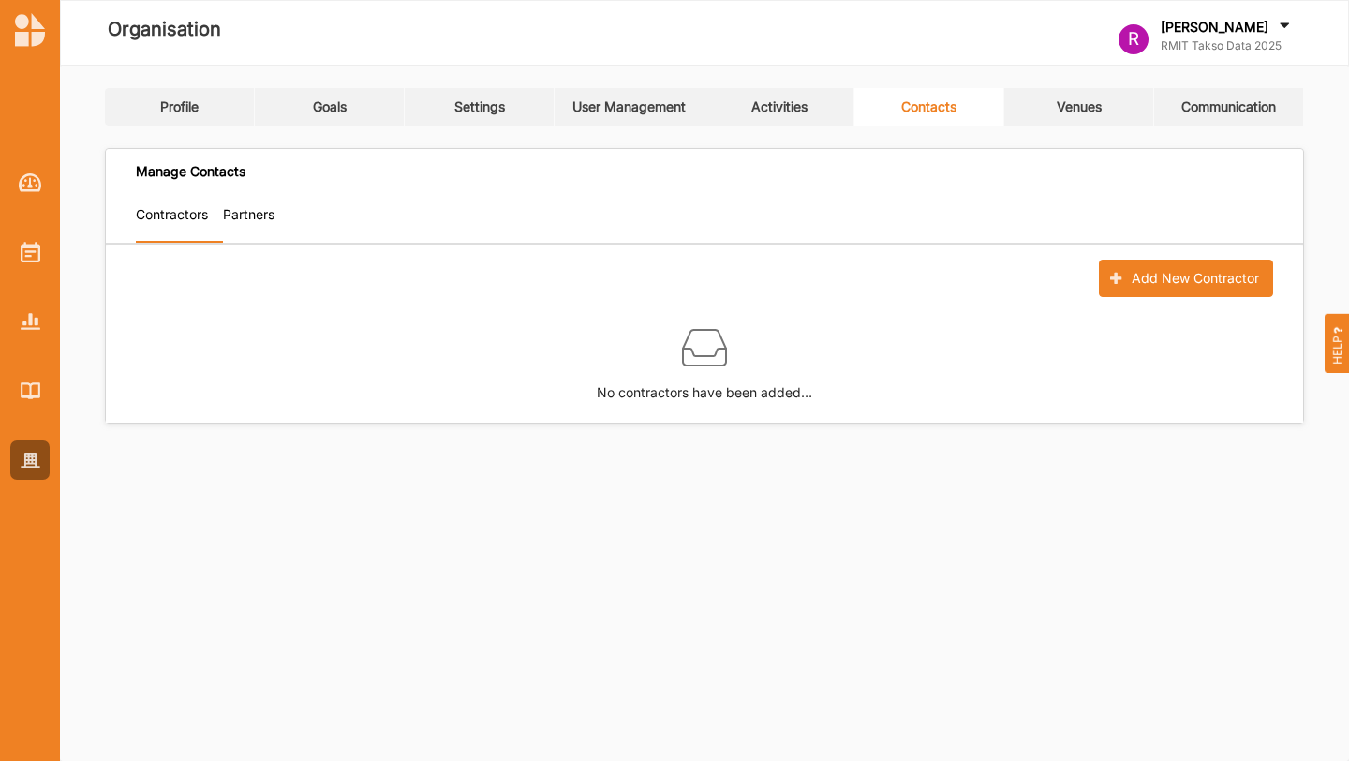
click at [1176, 111] on link "Communication" at bounding box center [1229, 106] width 150 height 37
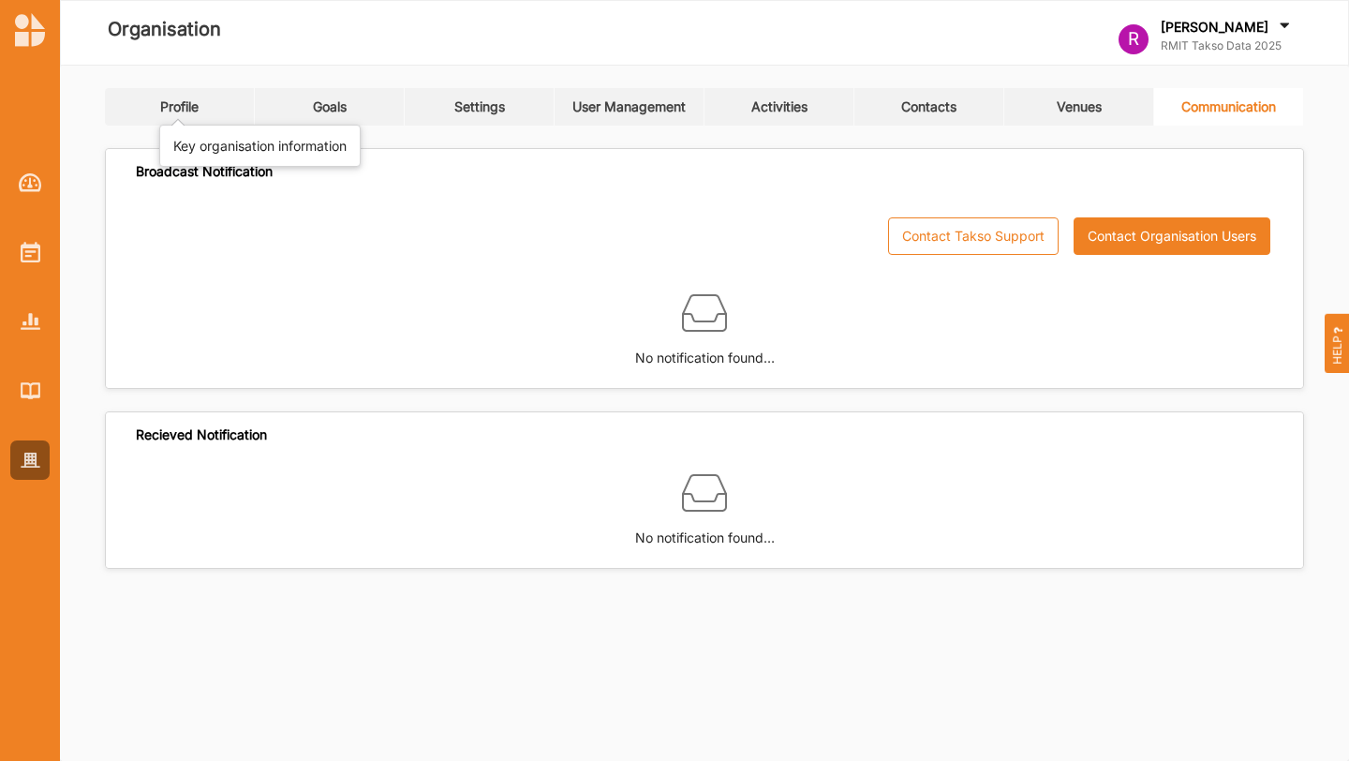
click at [199, 110] on div "Profile" at bounding box center [179, 106] width 38 height 17
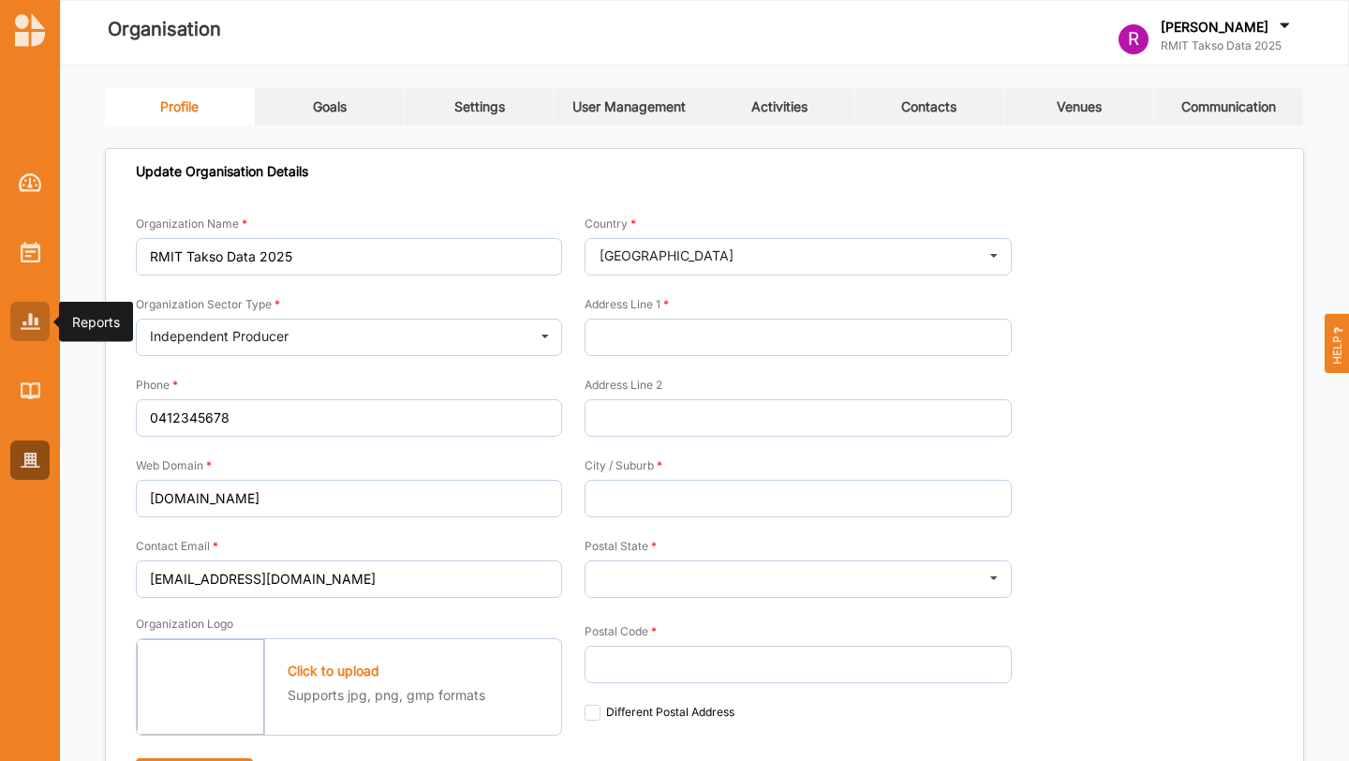
click at [28, 326] on img at bounding box center [31, 321] width 20 height 16
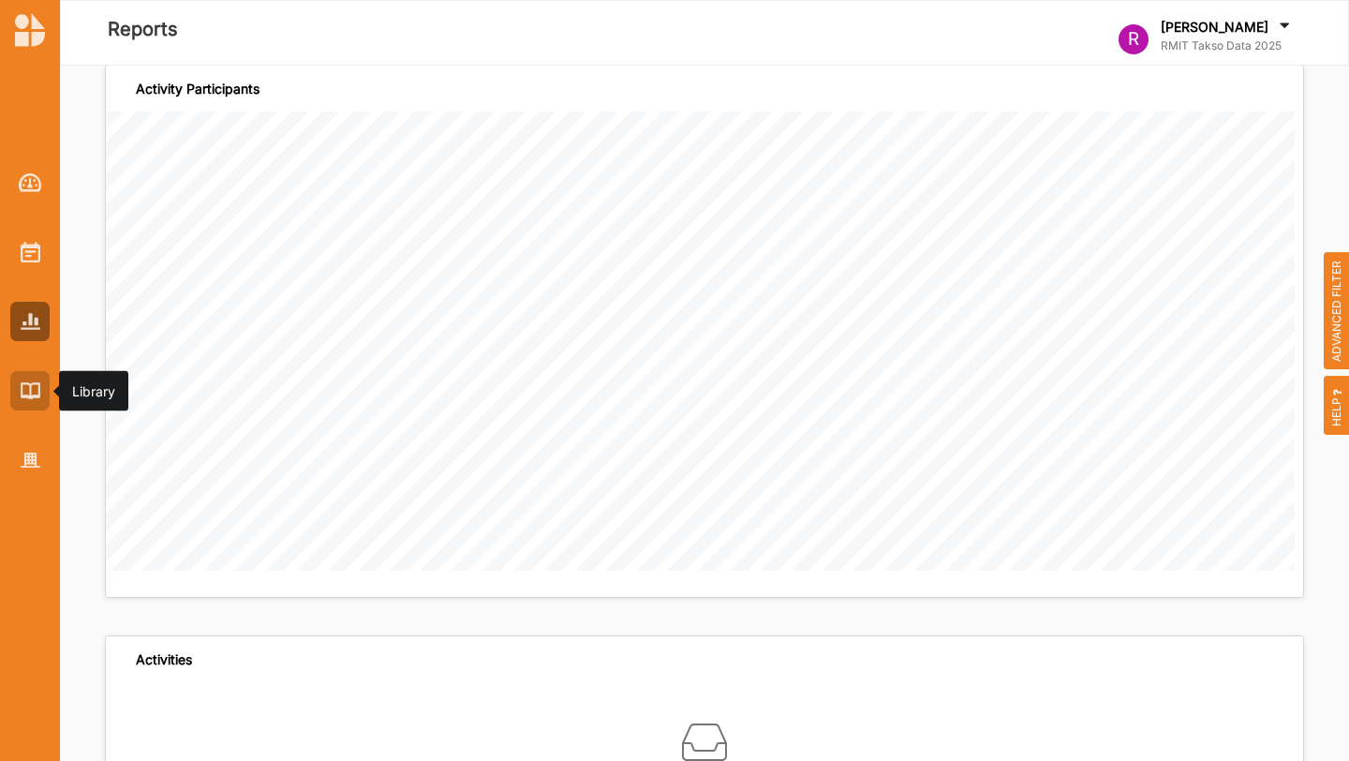
click at [28, 384] on img at bounding box center [31, 390] width 20 height 16
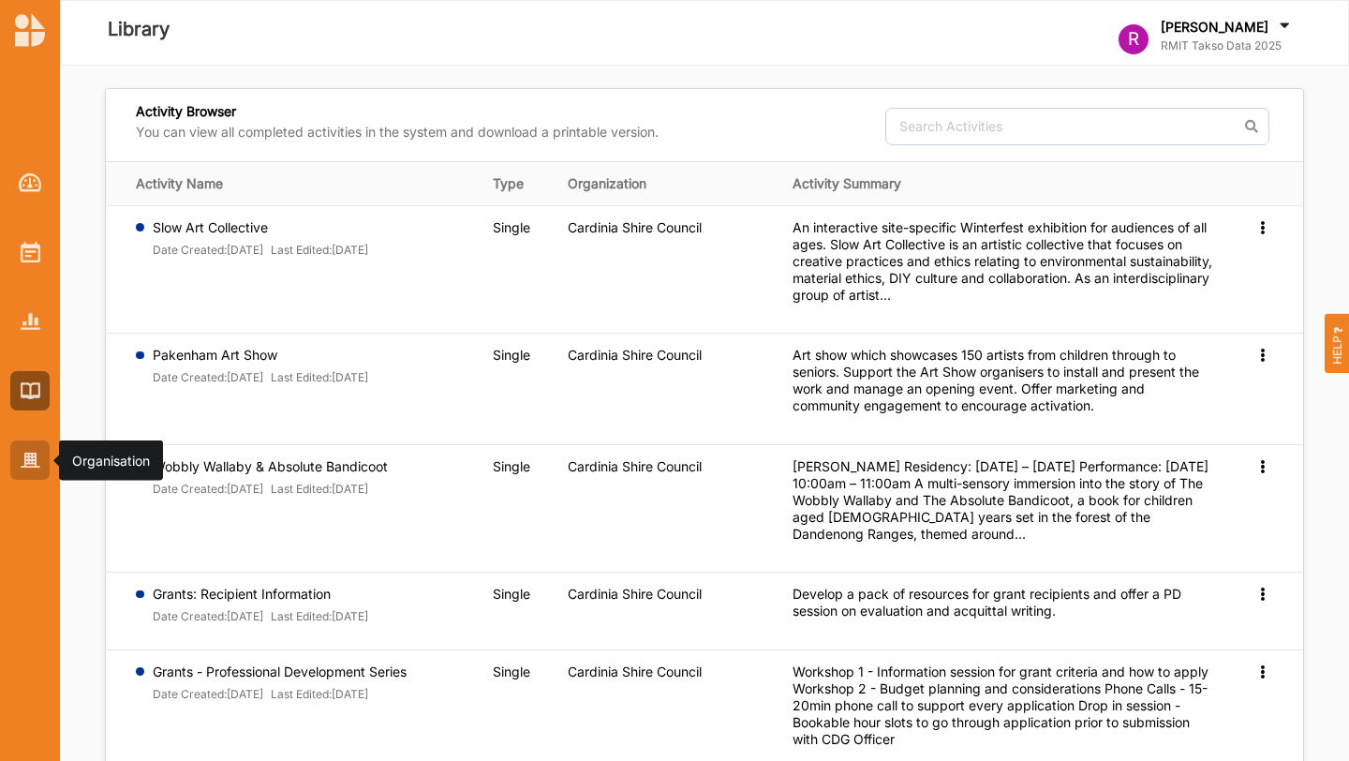
click at [40, 440] on div at bounding box center [29, 459] width 39 height 39
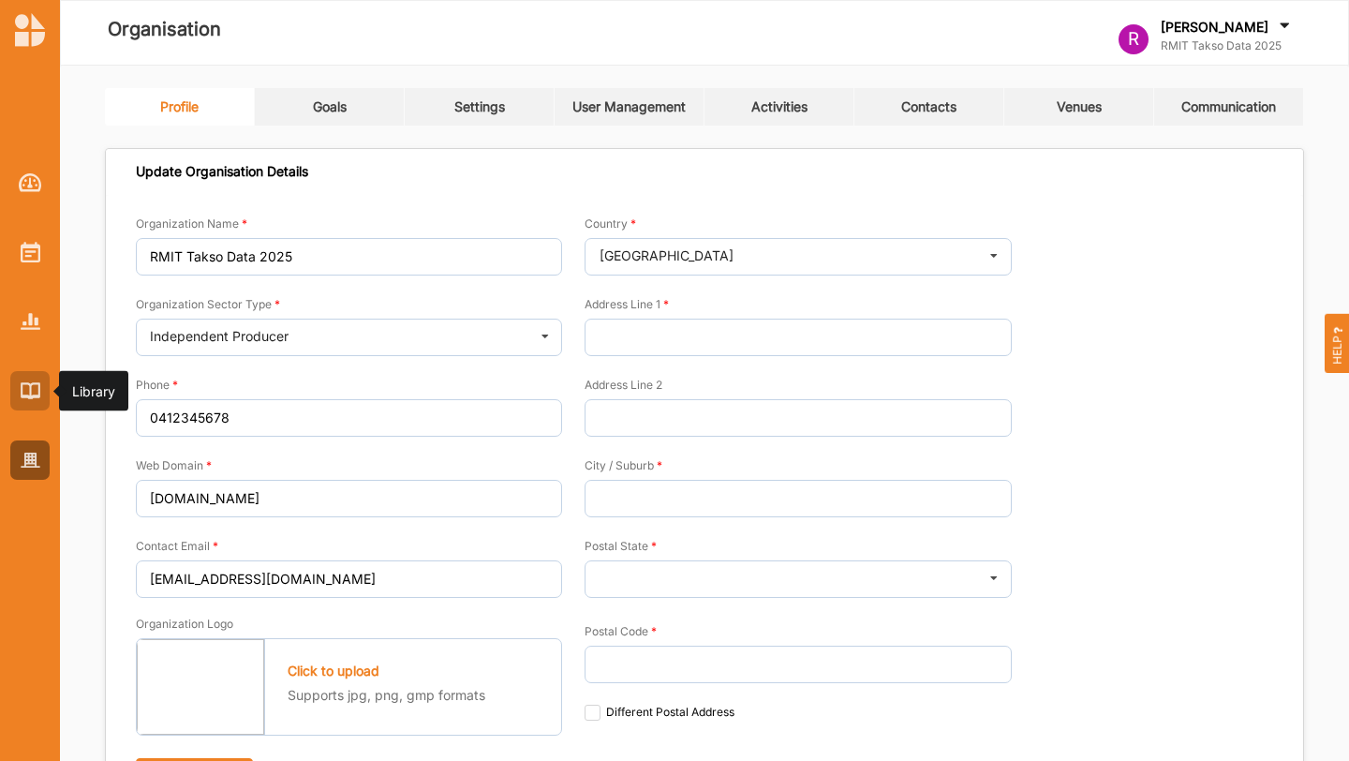
click at [39, 406] on div at bounding box center [29, 390] width 39 height 39
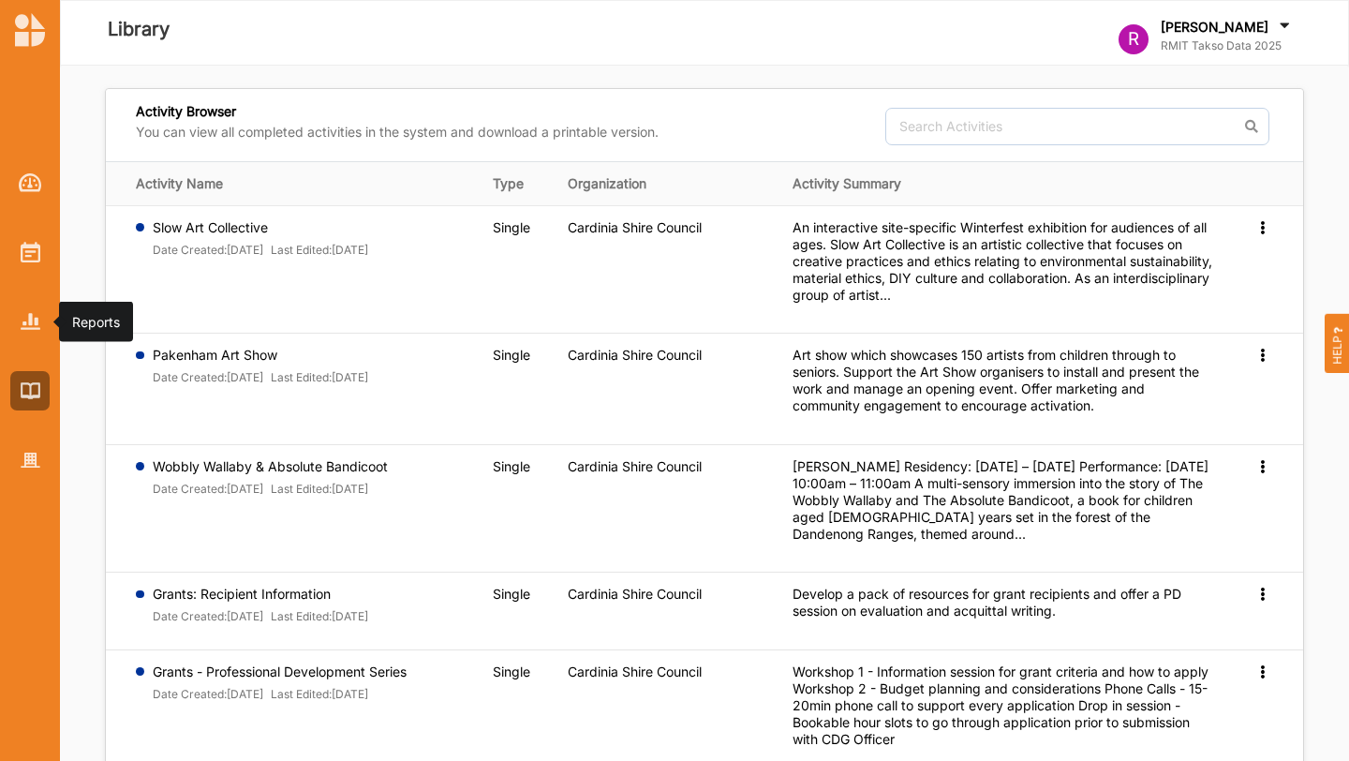
click at [28, 287] on div at bounding box center [30, 306] width 60 height 347
click at [27, 215] on div at bounding box center [30, 306] width 60 height 347
click at [27, 235] on div at bounding box center [29, 251] width 39 height 39
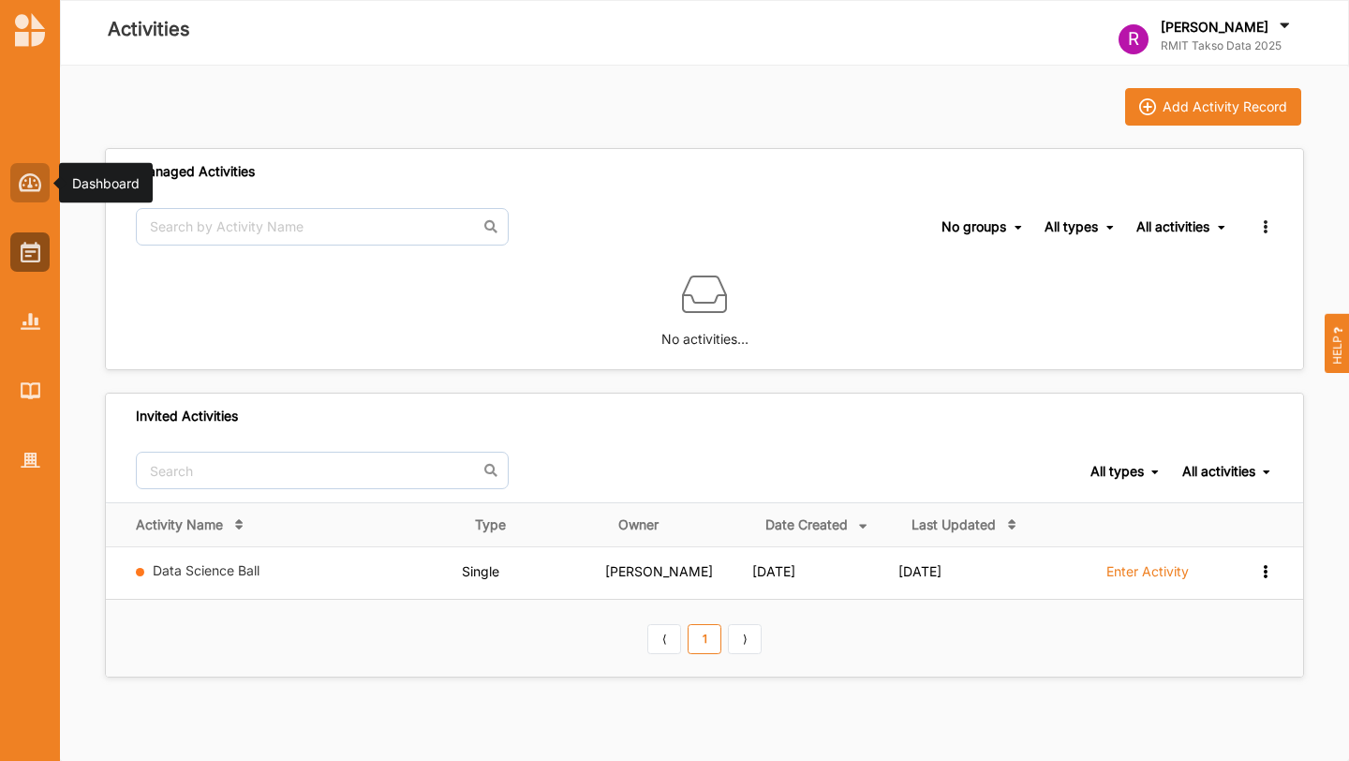
click at [35, 163] on div at bounding box center [29, 182] width 39 height 39
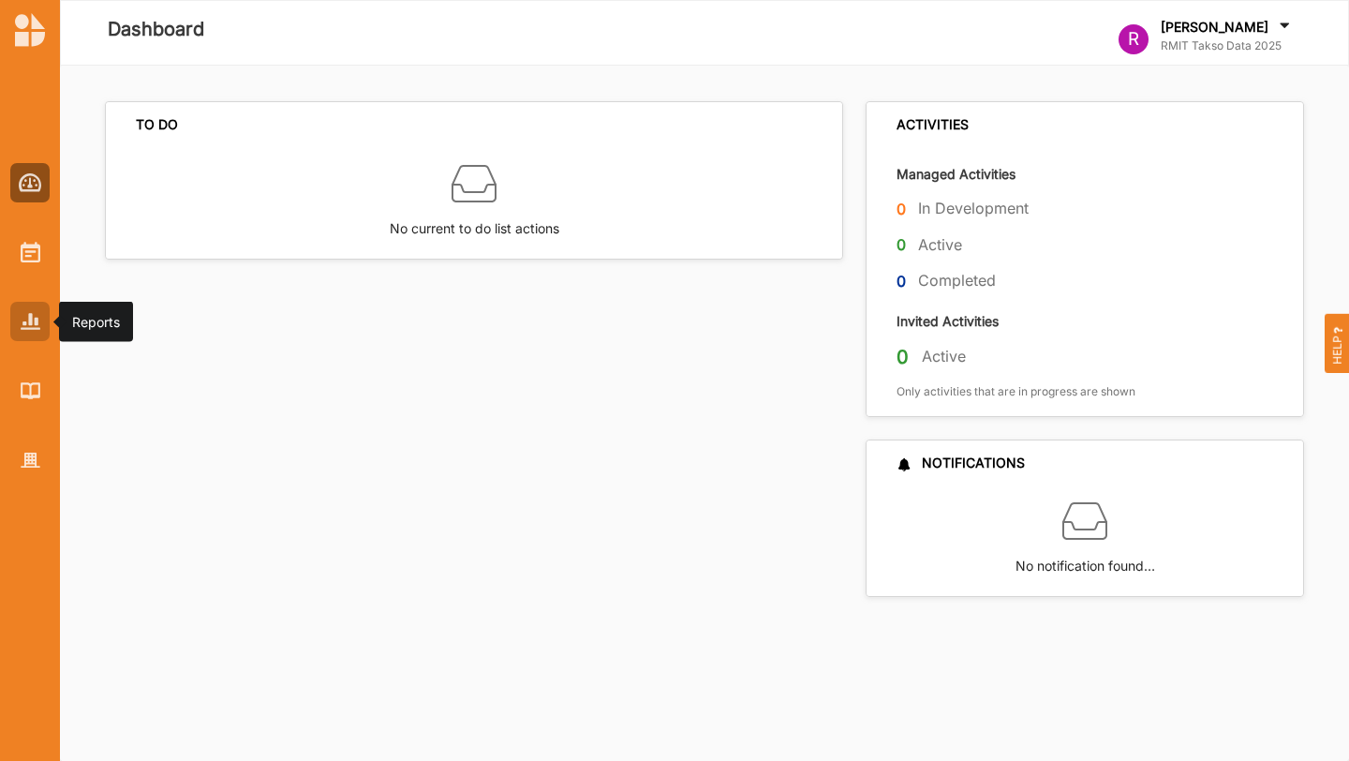
click at [38, 326] on img at bounding box center [31, 321] width 20 height 16
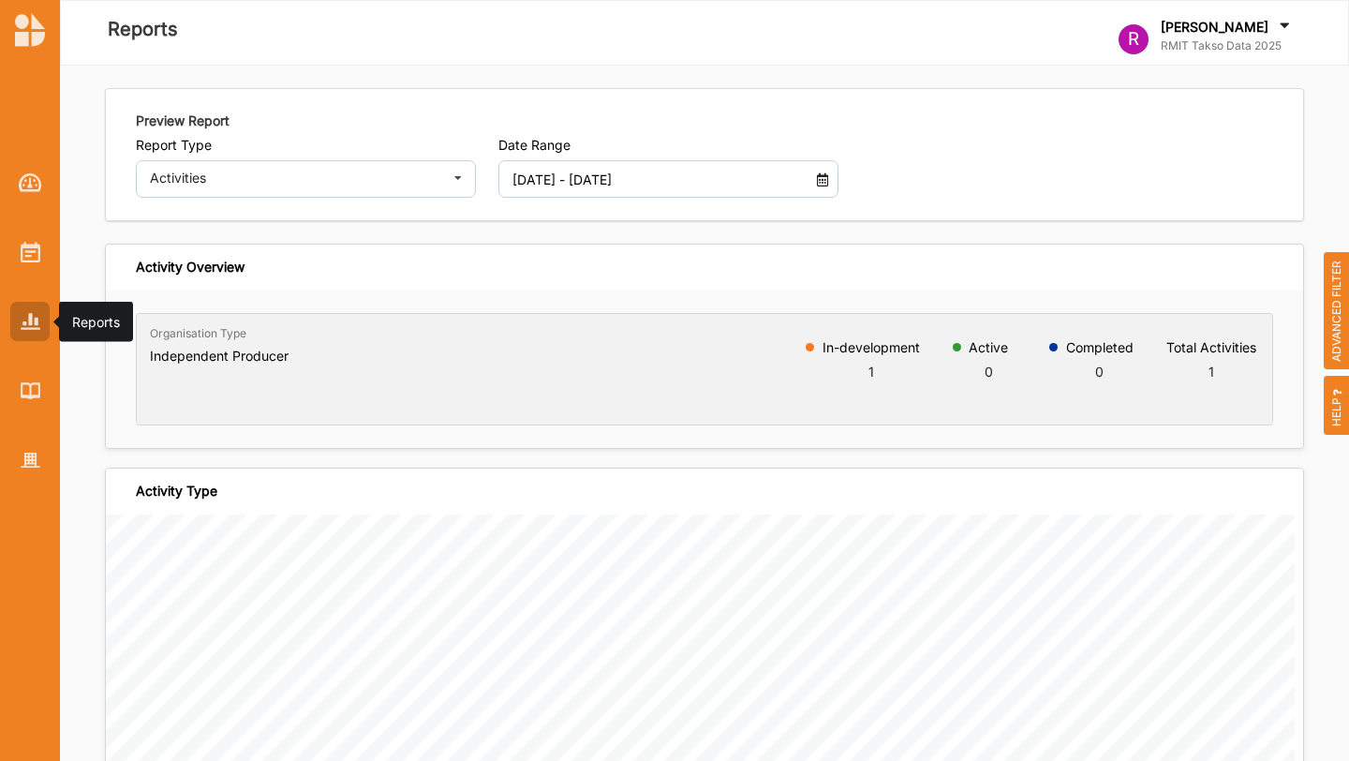
click at [18, 322] on div at bounding box center [29, 321] width 39 height 39
click at [19, 253] on div at bounding box center [29, 251] width 39 height 39
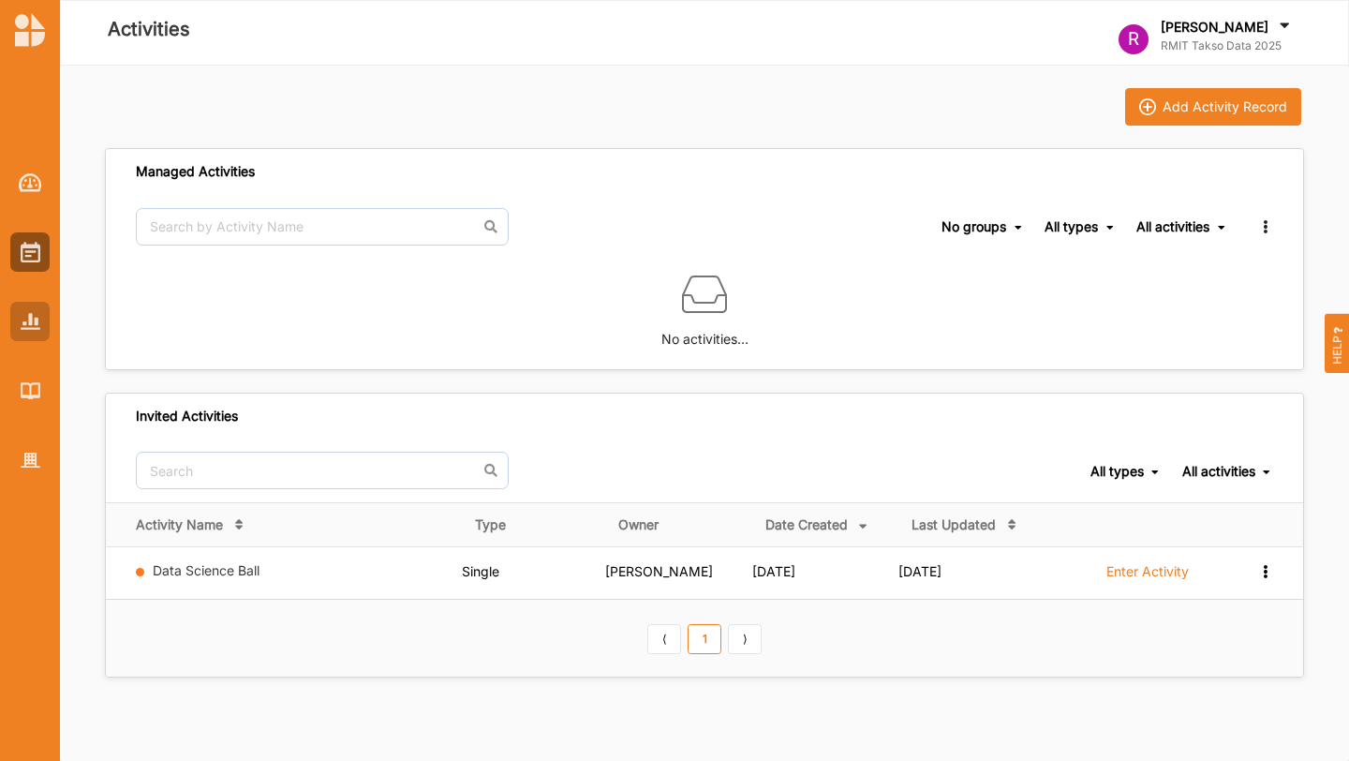
click at [36, 321] on img at bounding box center [31, 321] width 20 height 16
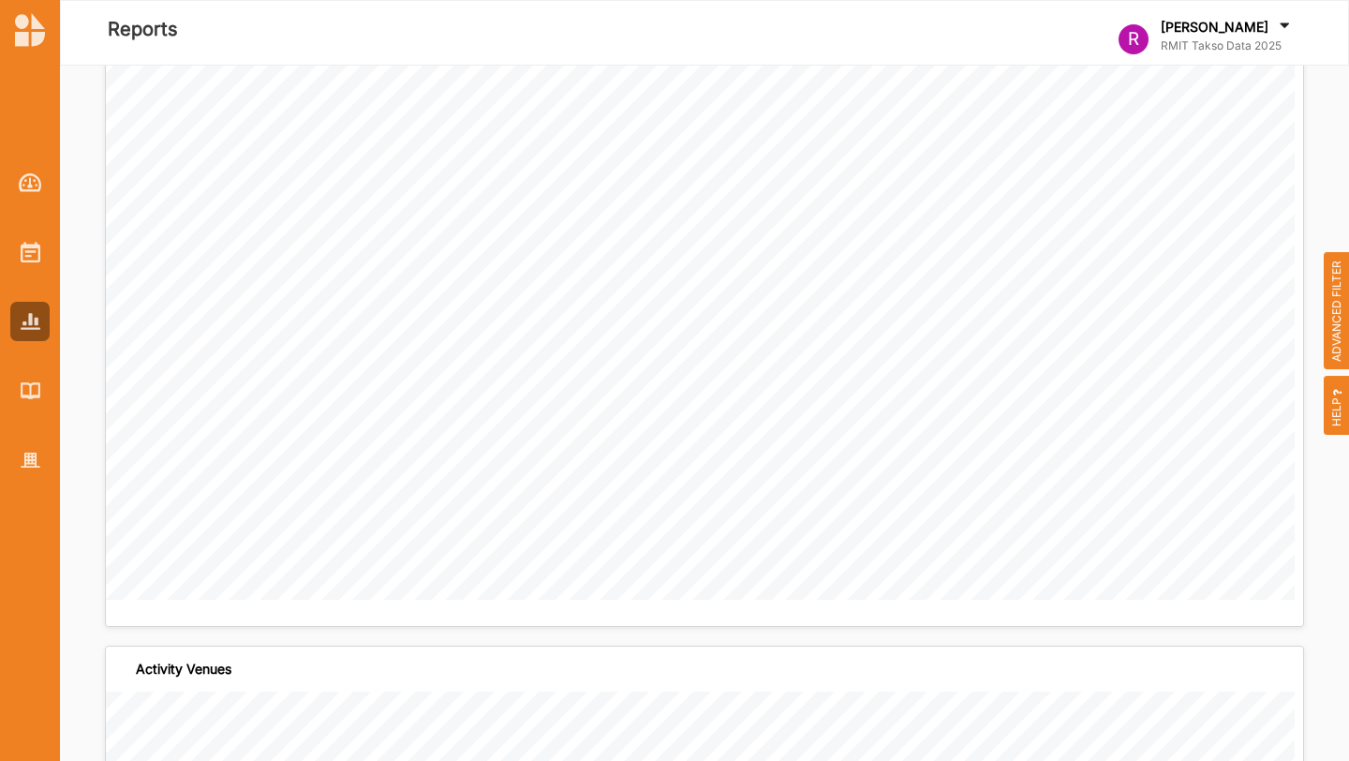
scroll to position [1610, 0]
click at [15, 250] on div at bounding box center [29, 251] width 39 height 39
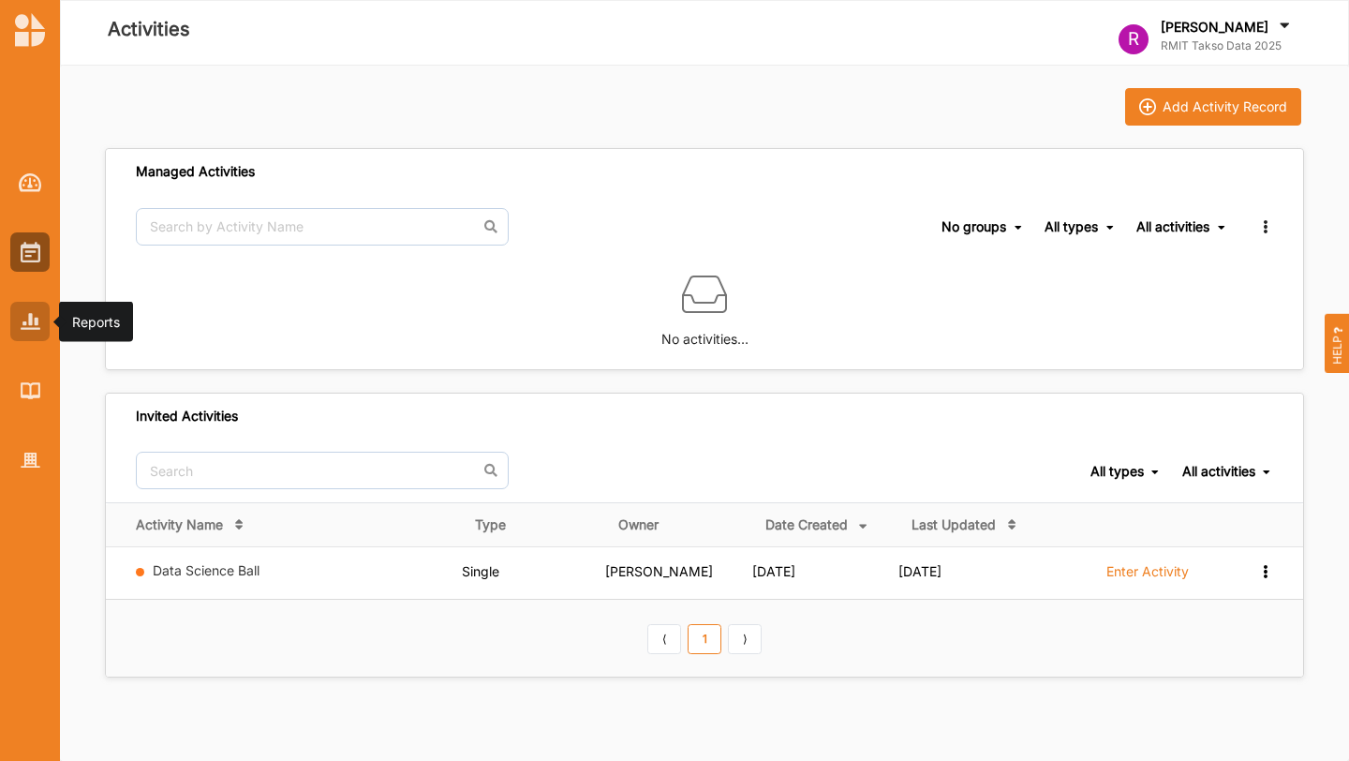
click at [30, 321] on img at bounding box center [31, 321] width 20 height 16
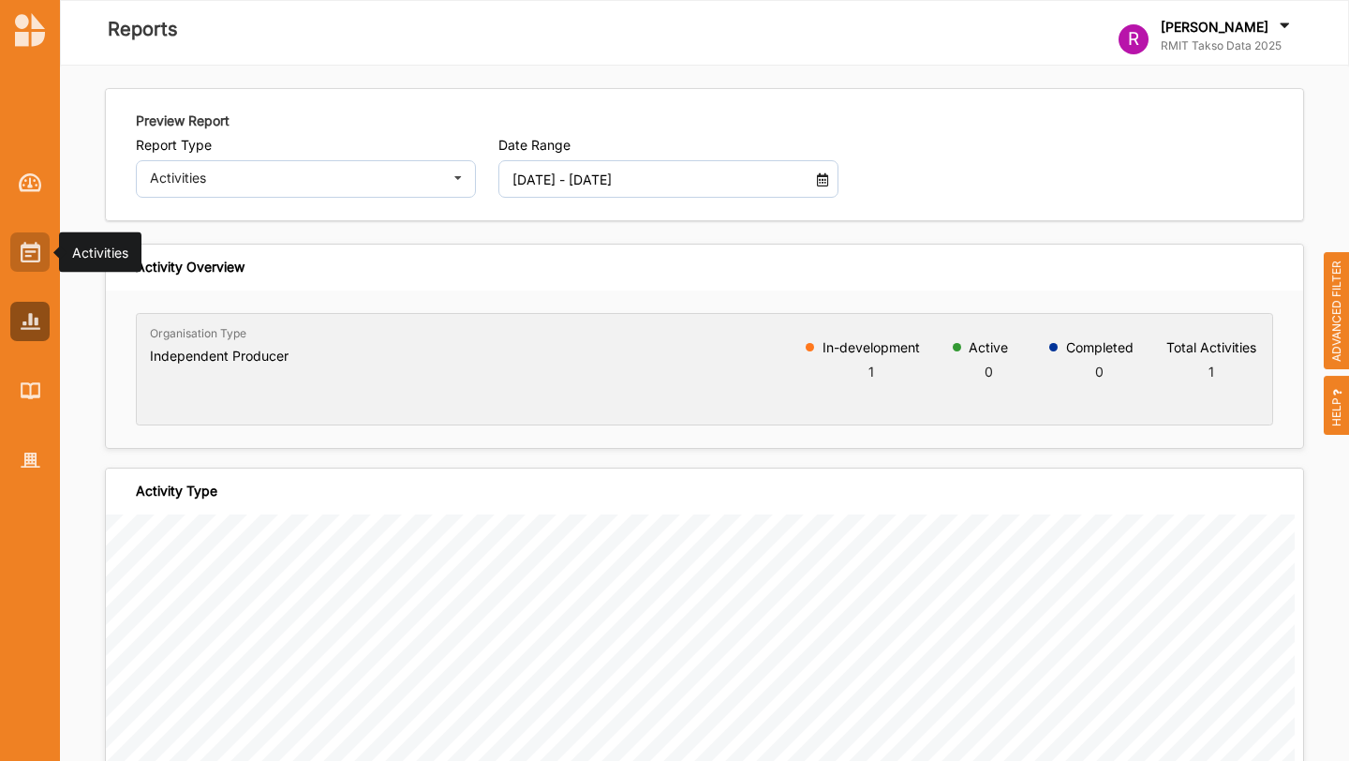
click at [38, 260] on img at bounding box center [31, 252] width 20 height 21
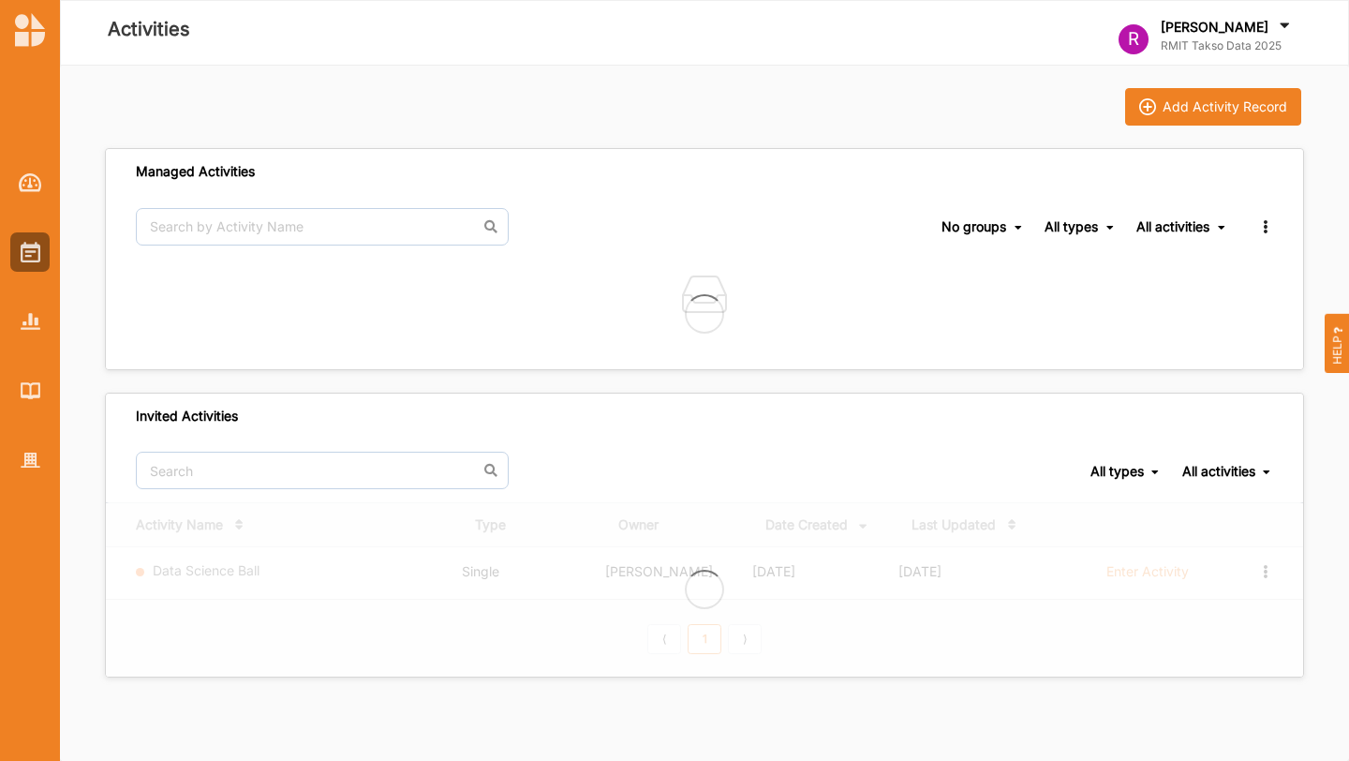
click at [35, 203] on div at bounding box center [30, 306] width 60 height 347
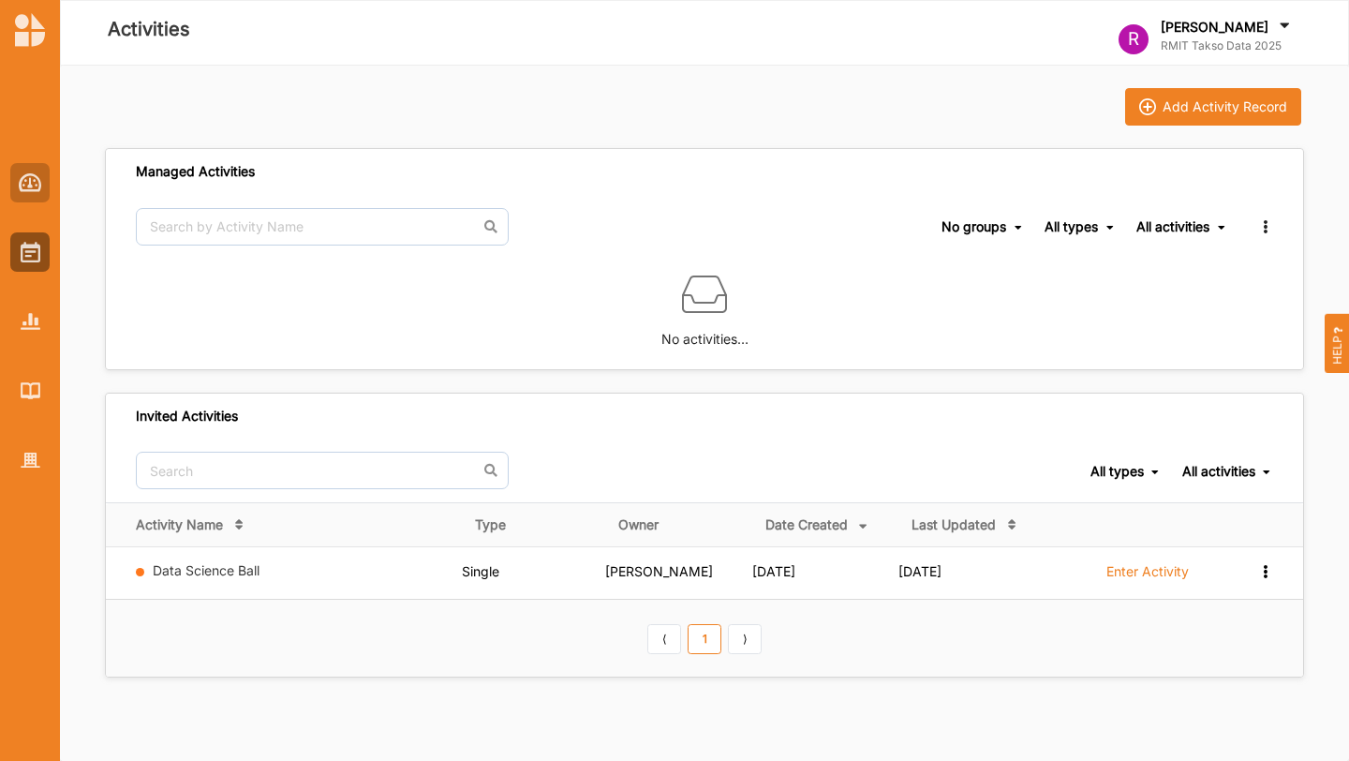
click at [34, 185] on img at bounding box center [30, 182] width 23 height 19
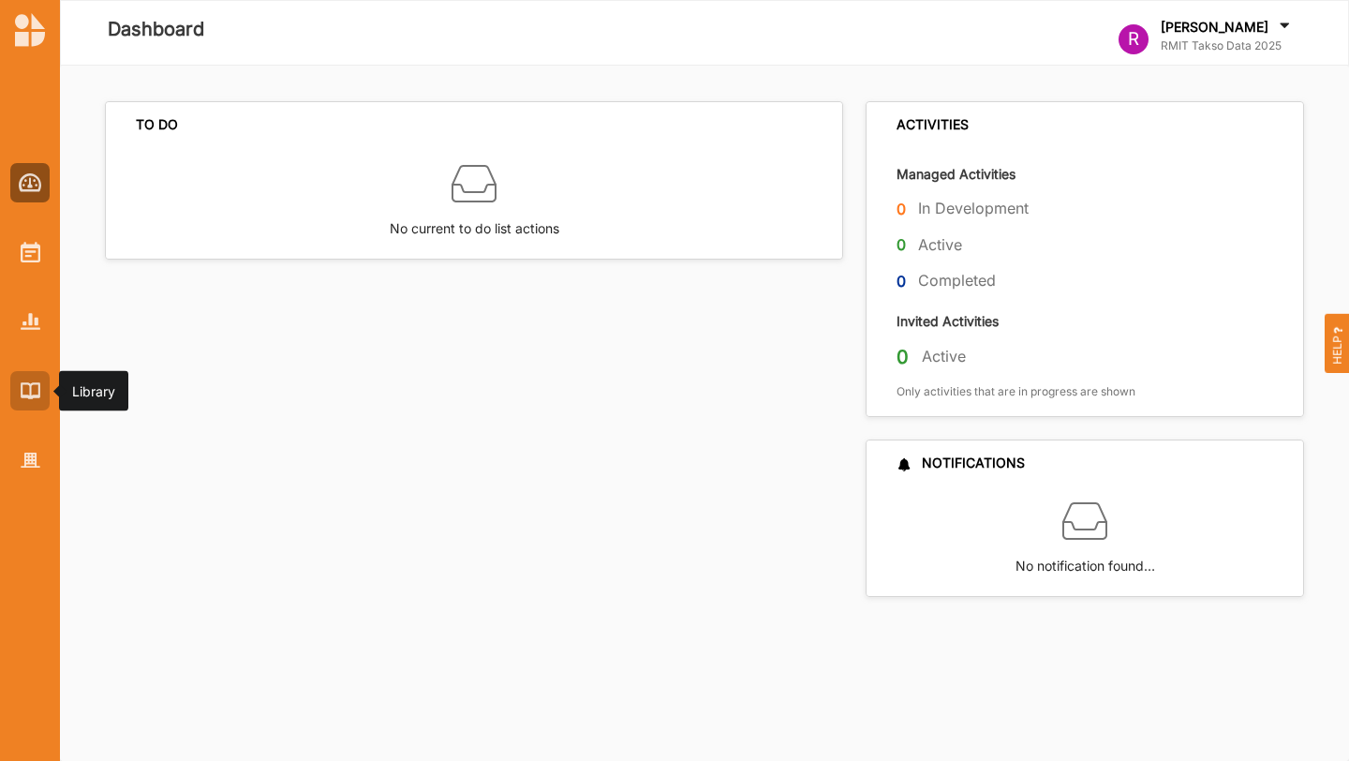
click at [37, 387] on img at bounding box center [31, 390] width 20 height 16
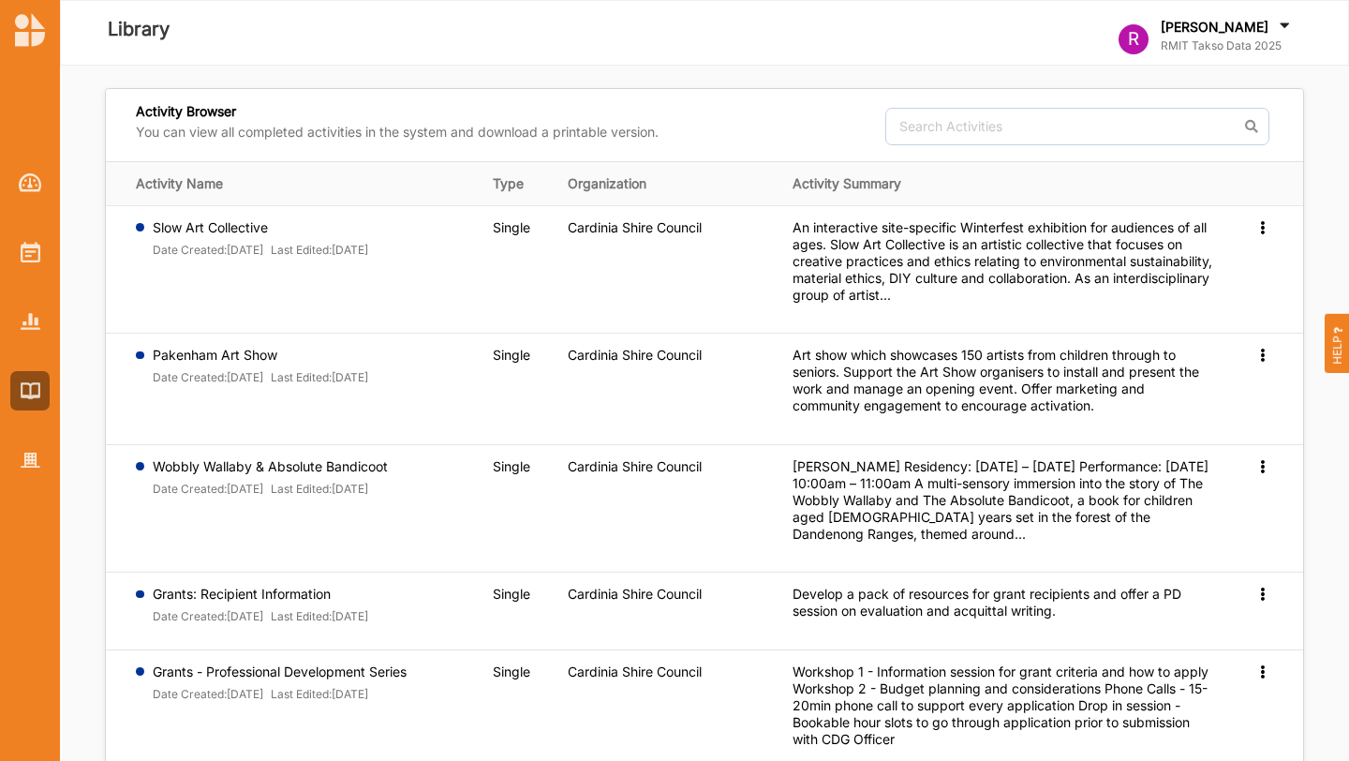
click at [29, 437] on div at bounding box center [30, 306] width 60 height 347
click at [29, 462] on img at bounding box center [31, 460] width 20 height 16
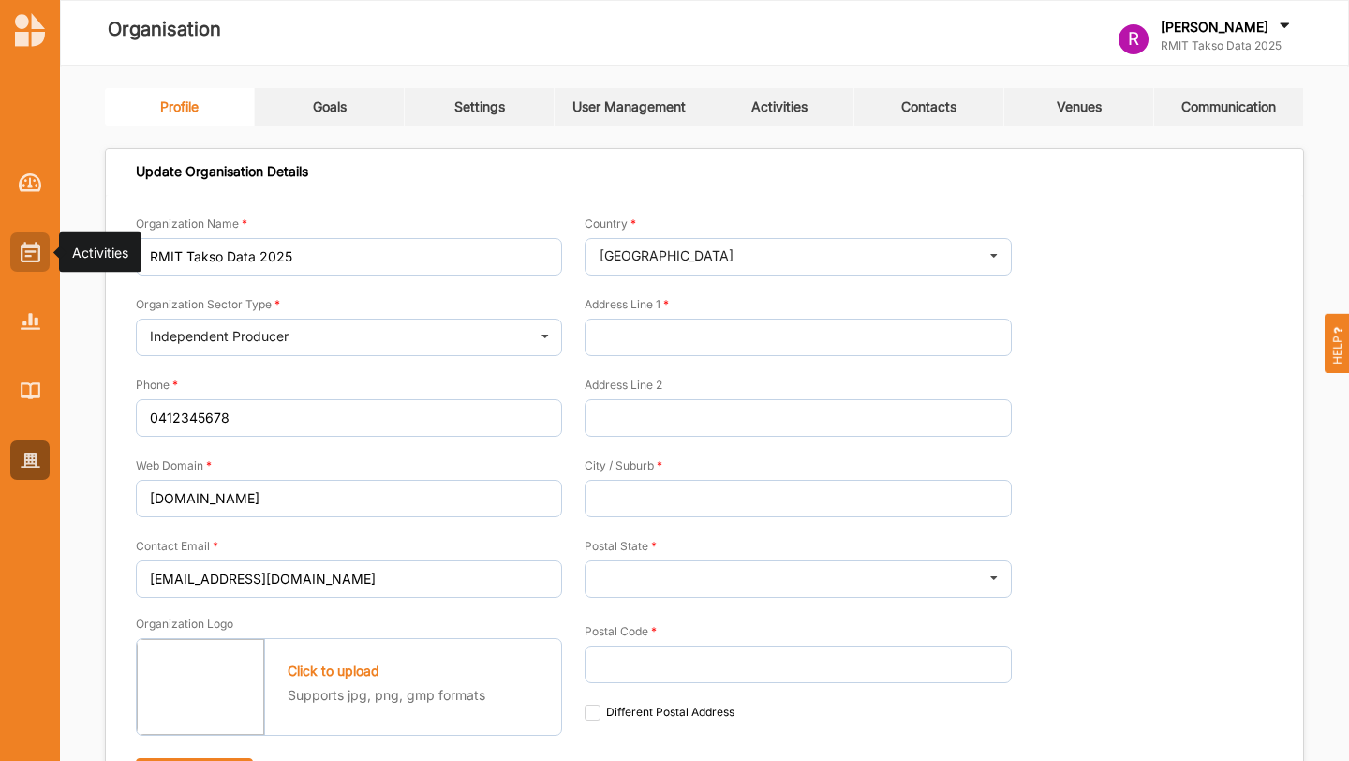
click at [33, 266] on div at bounding box center [29, 251] width 39 height 39
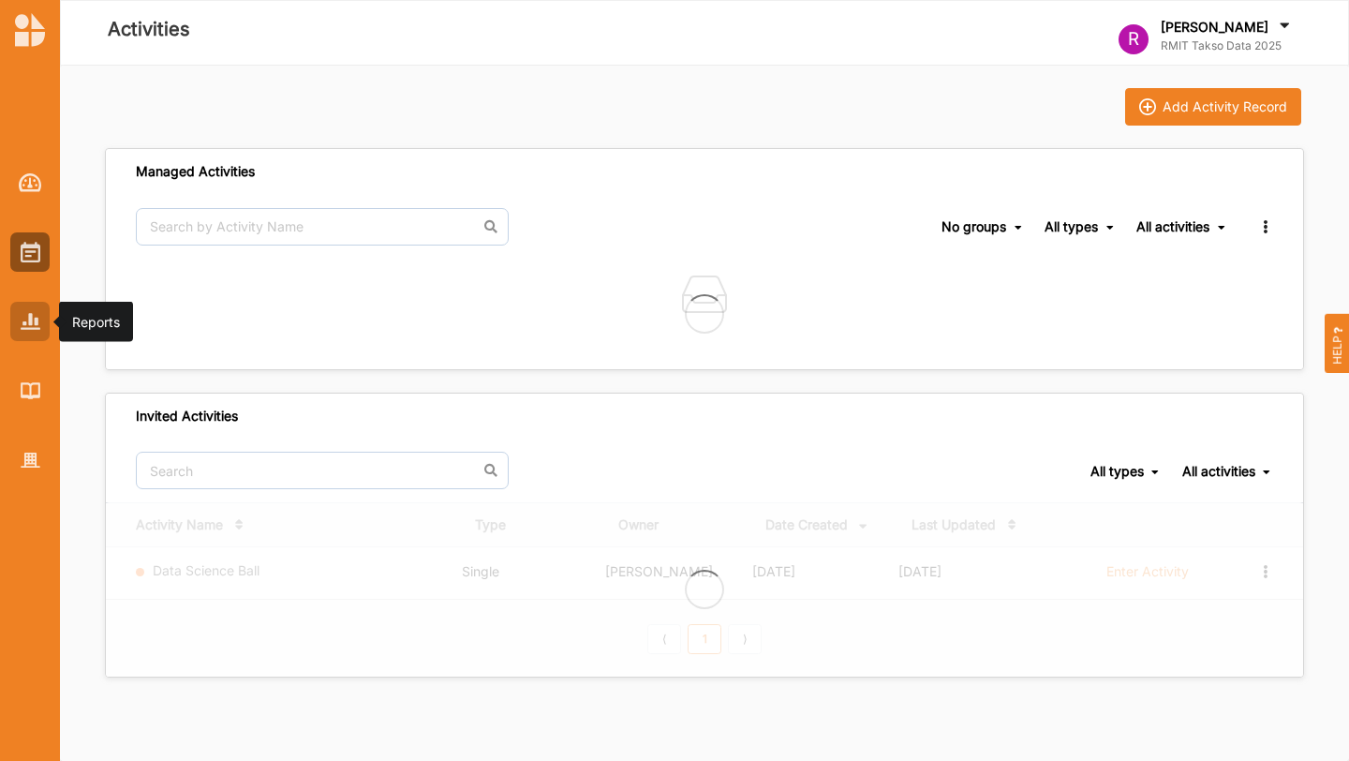
click at [34, 334] on div at bounding box center [29, 321] width 39 height 39
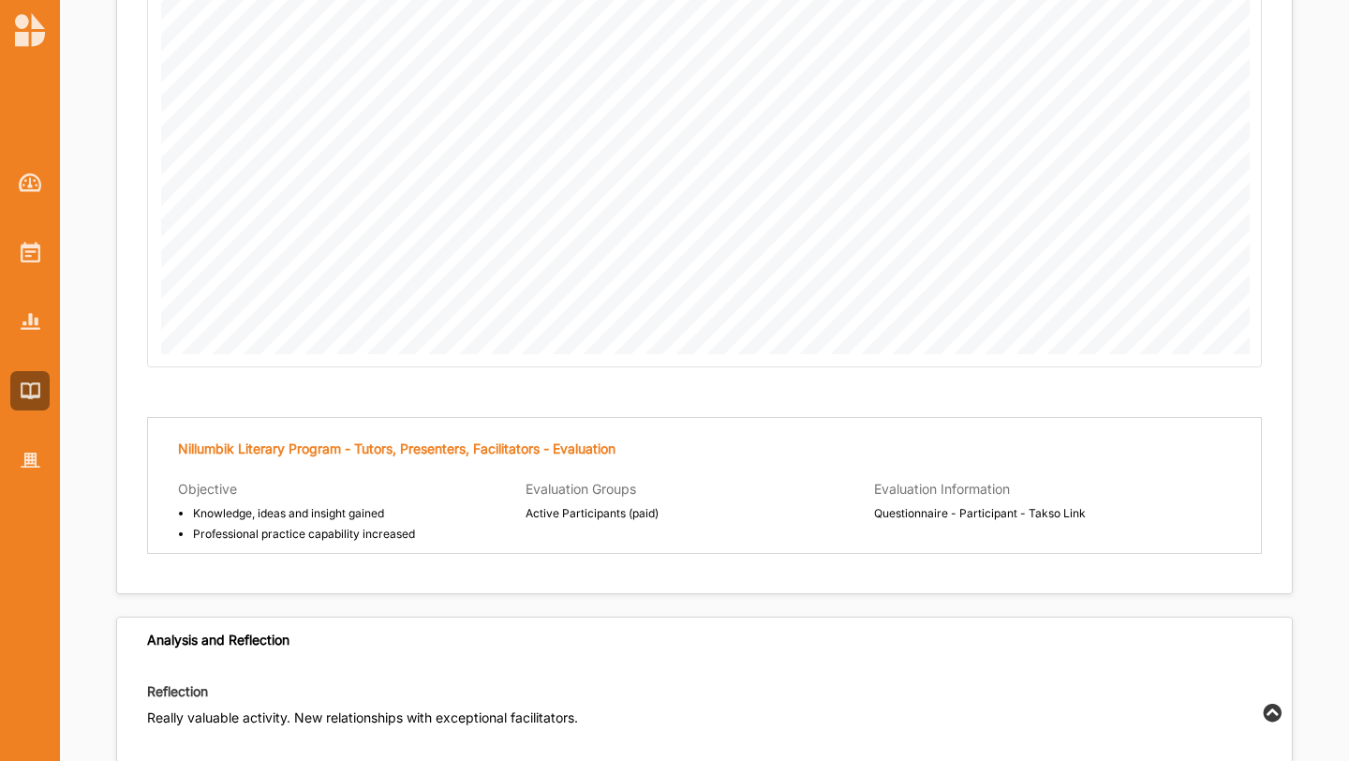
scroll to position [2307, 0]
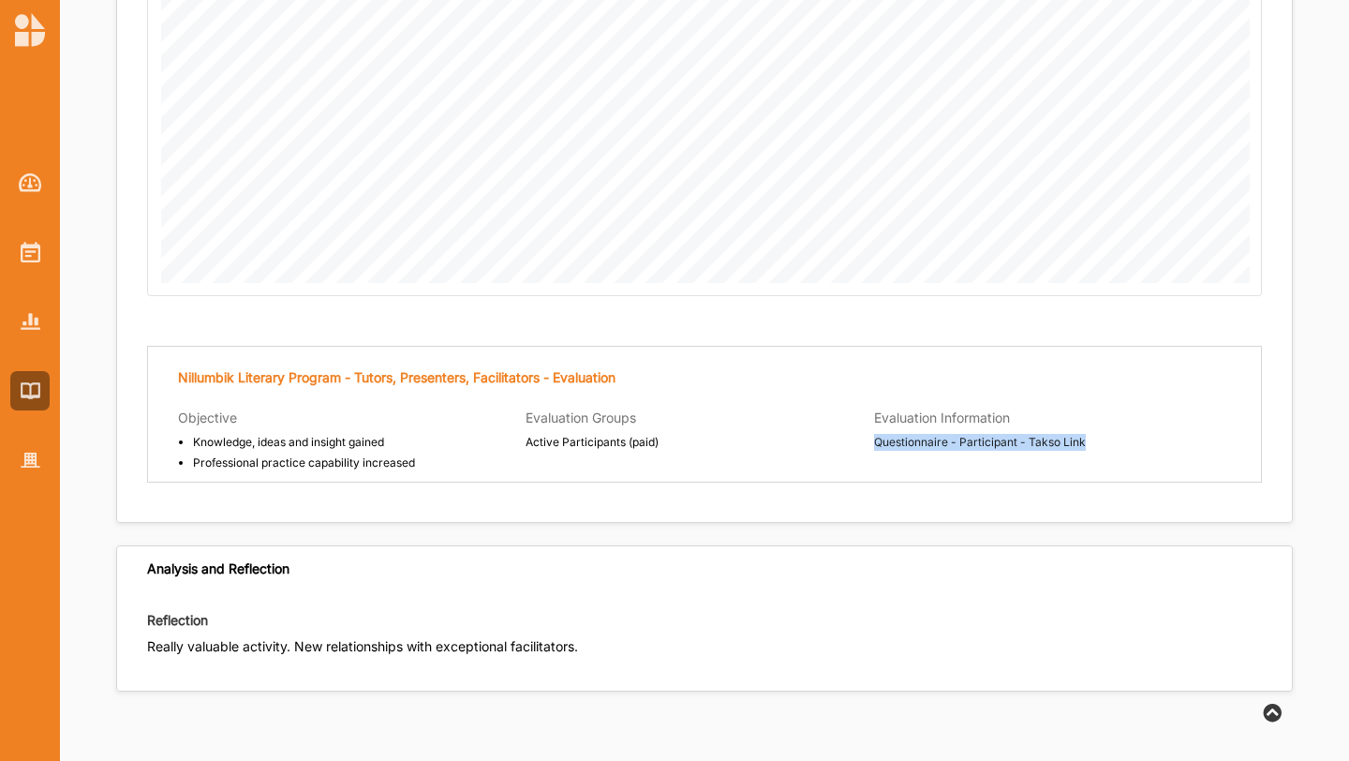
drag, startPoint x: 1090, startPoint y: 428, endPoint x: 870, endPoint y: 428, distance: 220.2
click at [870, 428] on div "Evaluation Information Questionnaire - Participant - Takso Link" at bounding box center [1018, 445] width 348 height 74
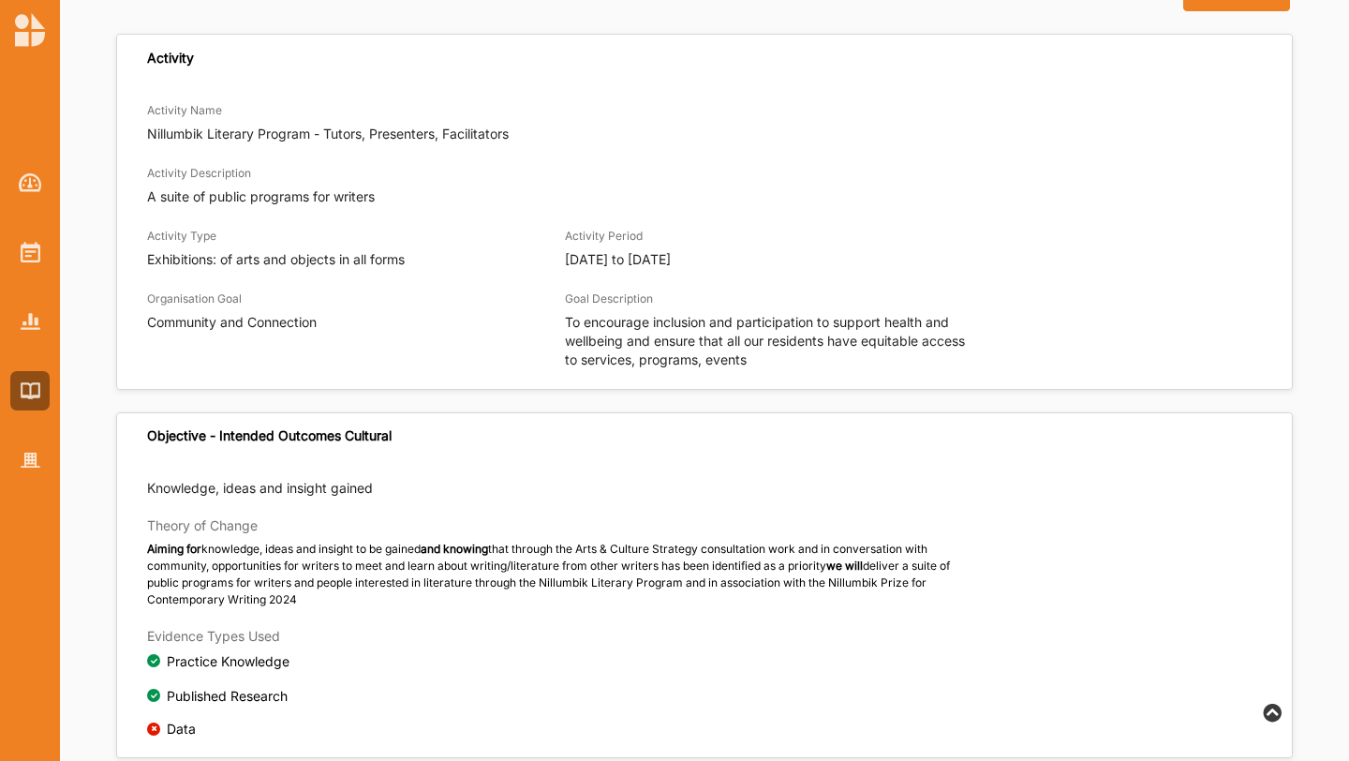
scroll to position [0, 0]
